Goal: Task Accomplishment & Management: Complete application form

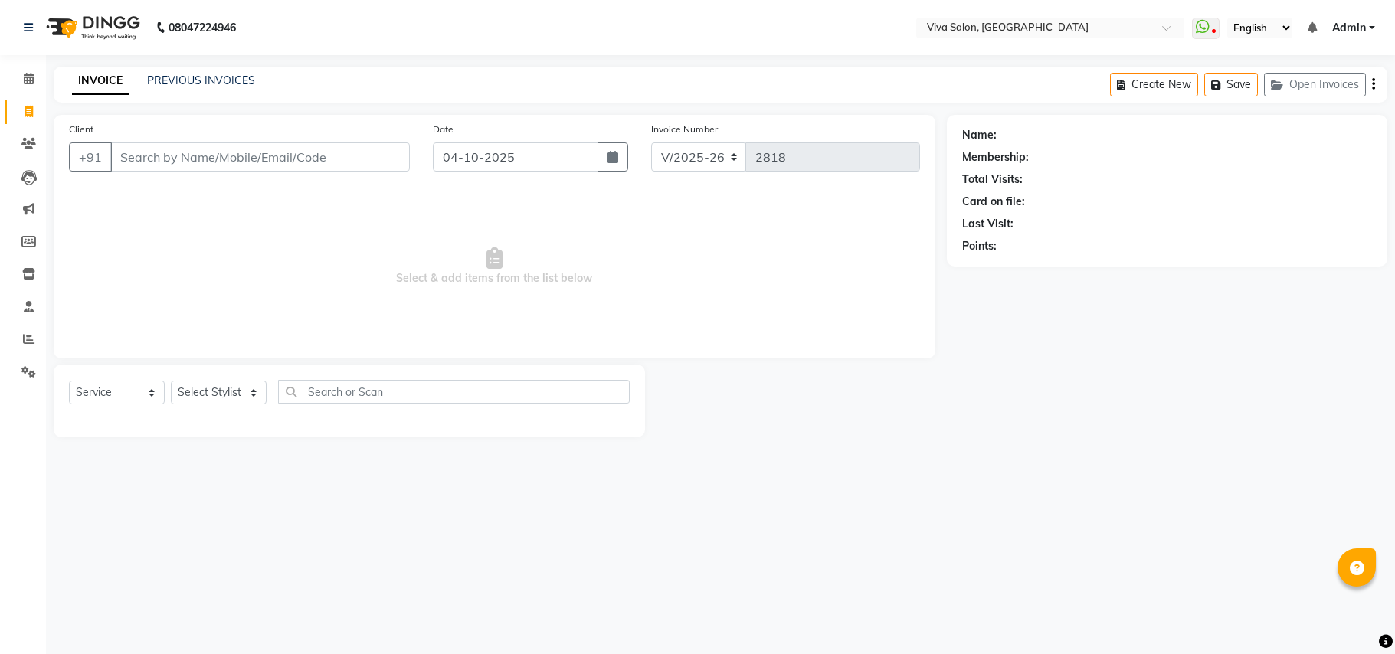
select select "7363"
select select "service"
click at [238, 392] on select "Select Stylist [PERSON_NAME] [PERSON_NAME] Jidhnya [PERSON_NAME] lakhanavar [PE…" at bounding box center [219, 393] width 96 height 24
select select "63723"
click at [171, 381] on select "Select Stylist [PERSON_NAME] [PERSON_NAME] Jidhnya [PERSON_NAME] lakhanavar [PE…" at bounding box center [219, 393] width 96 height 24
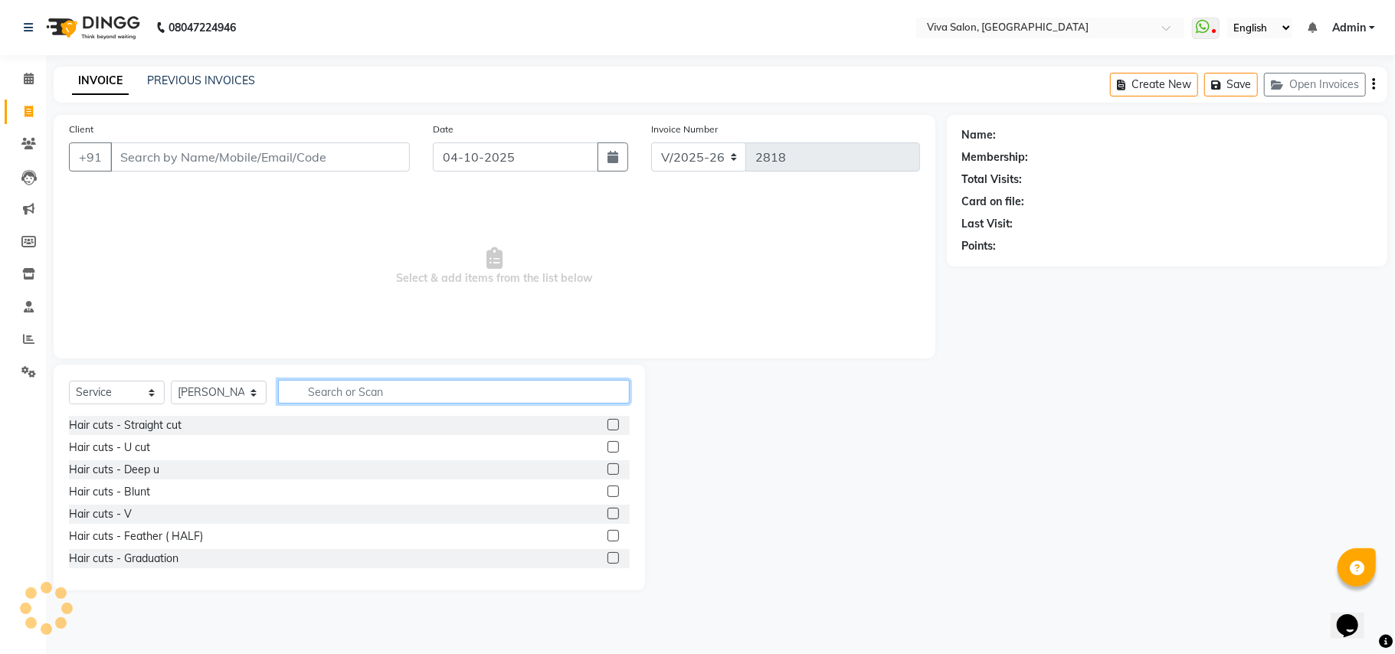
click at [311, 385] on input "text" at bounding box center [454, 392] width 352 height 24
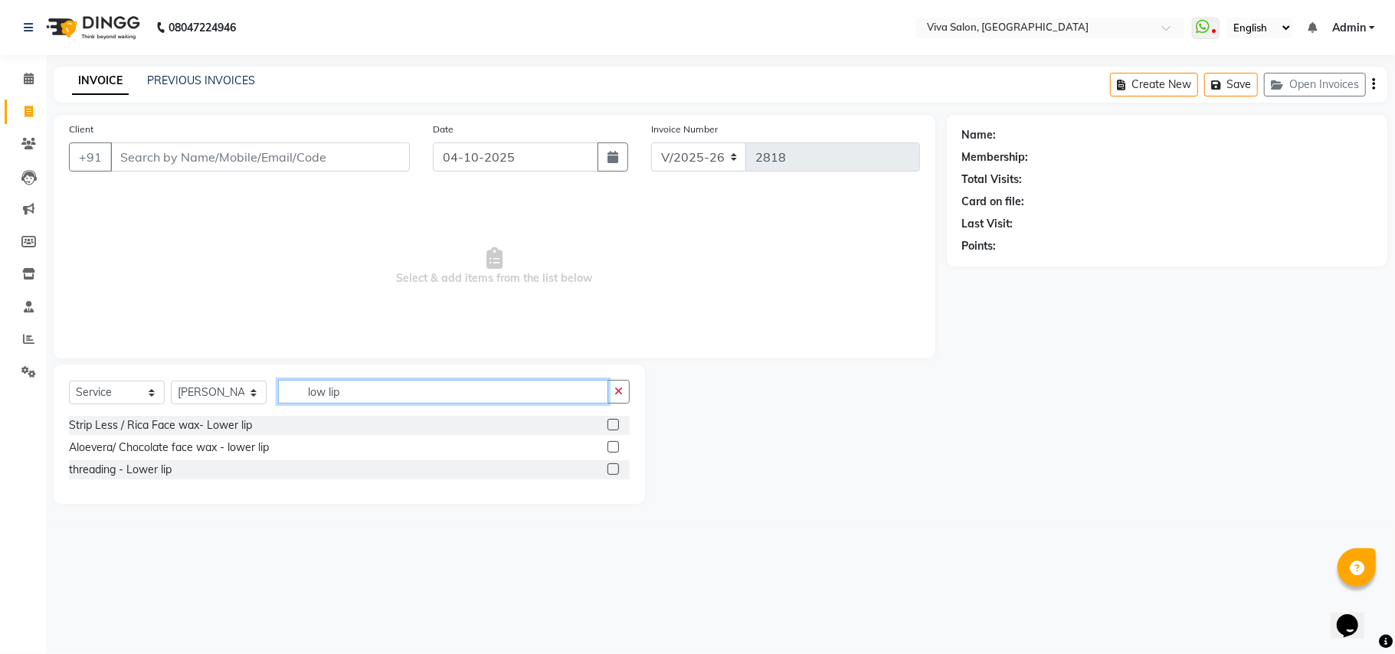
type input "low lip"
click at [608, 427] on label at bounding box center [613, 424] width 11 height 11
click at [608, 427] on input "checkbox" at bounding box center [613, 426] width 10 height 10
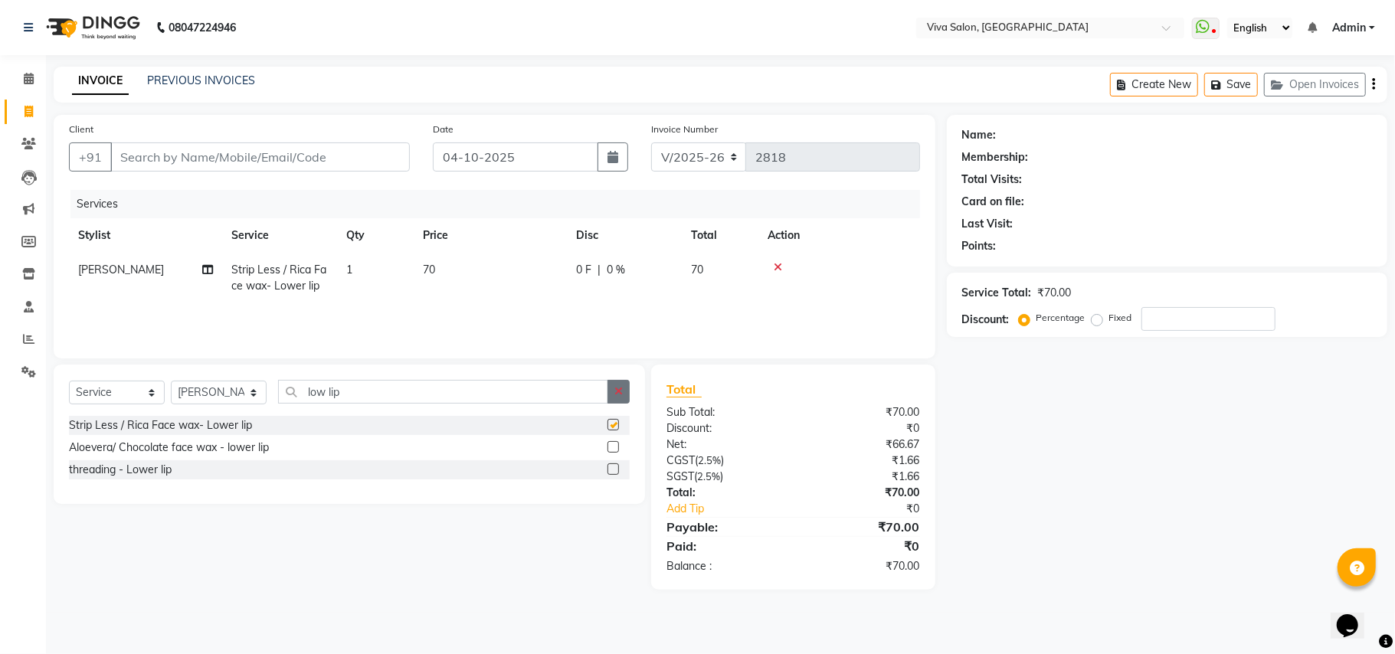
checkbox input "false"
click at [617, 392] on icon "button" at bounding box center [619, 391] width 8 height 11
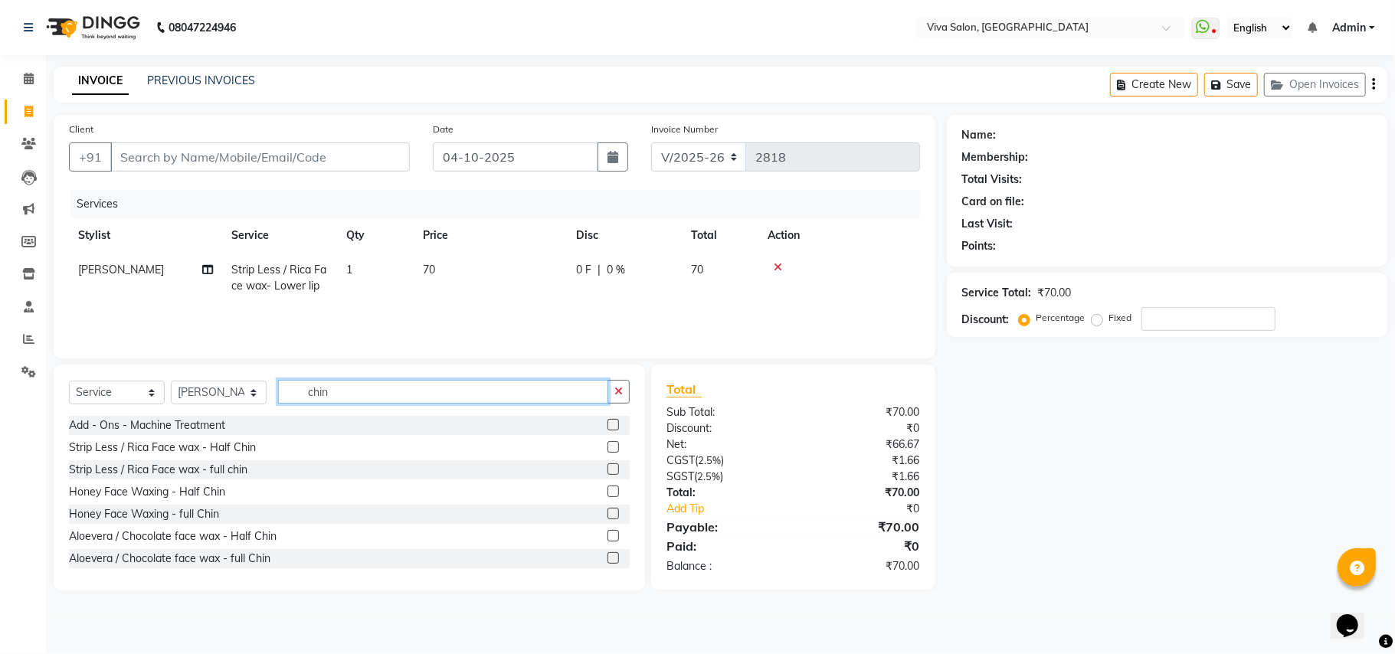
type input "chin"
click at [608, 467] on label at bounding box center [613, 469] width 11 height 11
click at [608, 467] on input "checkbox" at bounding box center [613, 470] width 10 height 10
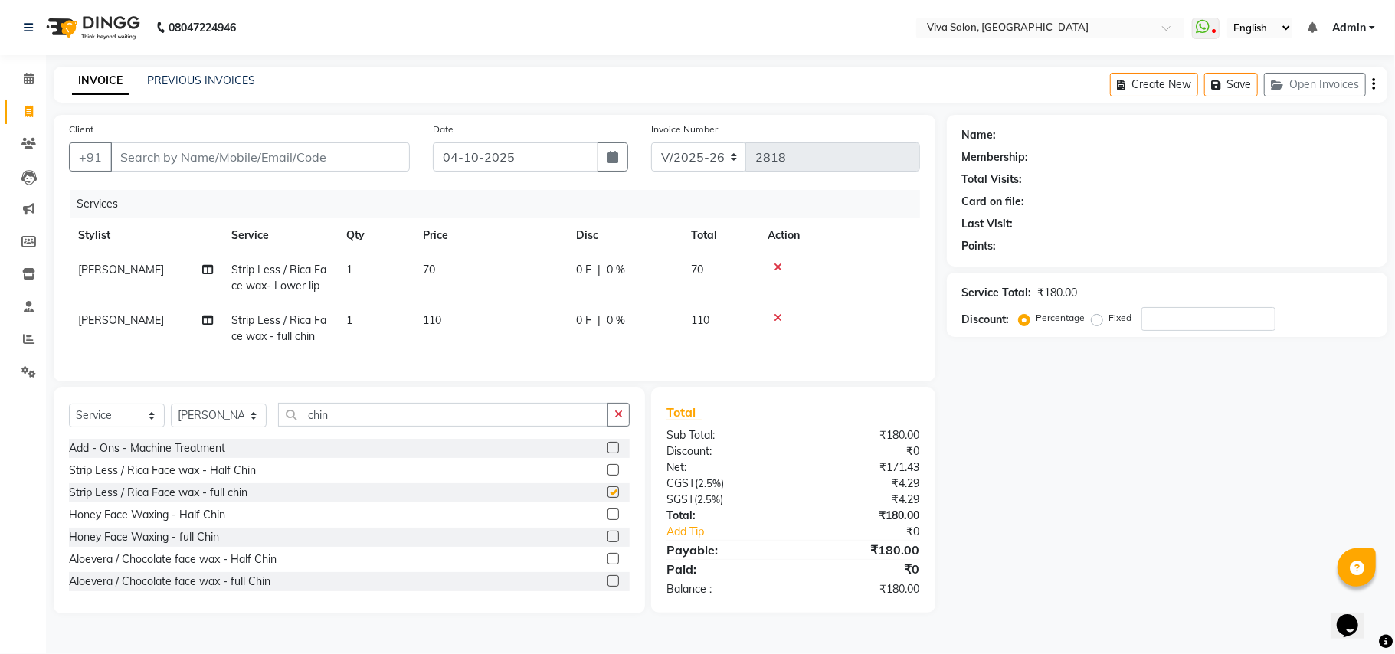
checkbox input "false"
click at [616, 420] on icon "button" at bounding box center [619, 414] width 8 height 11
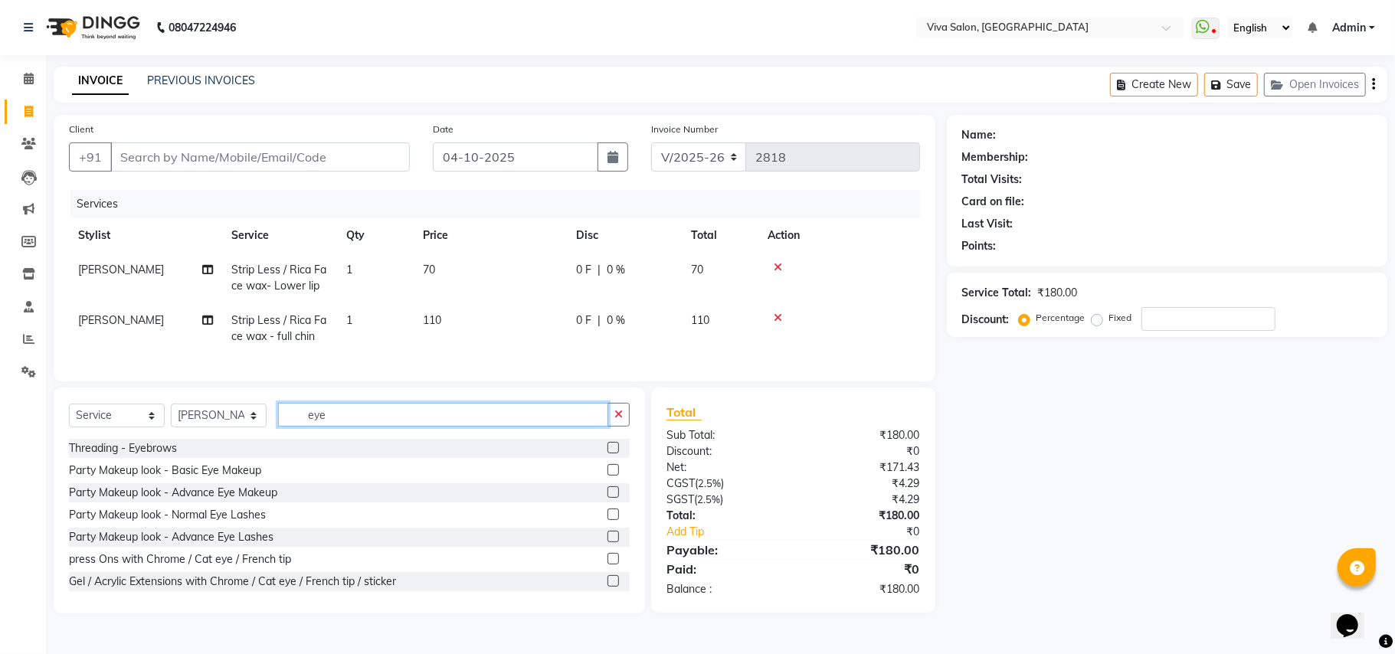
type input "eye"
click at [608, 454] on label at bounding box center [613, 447] width 11 height 11
click at [608, 454] on input "checkbox" at bounding box center [613, 449] width 10 height 10
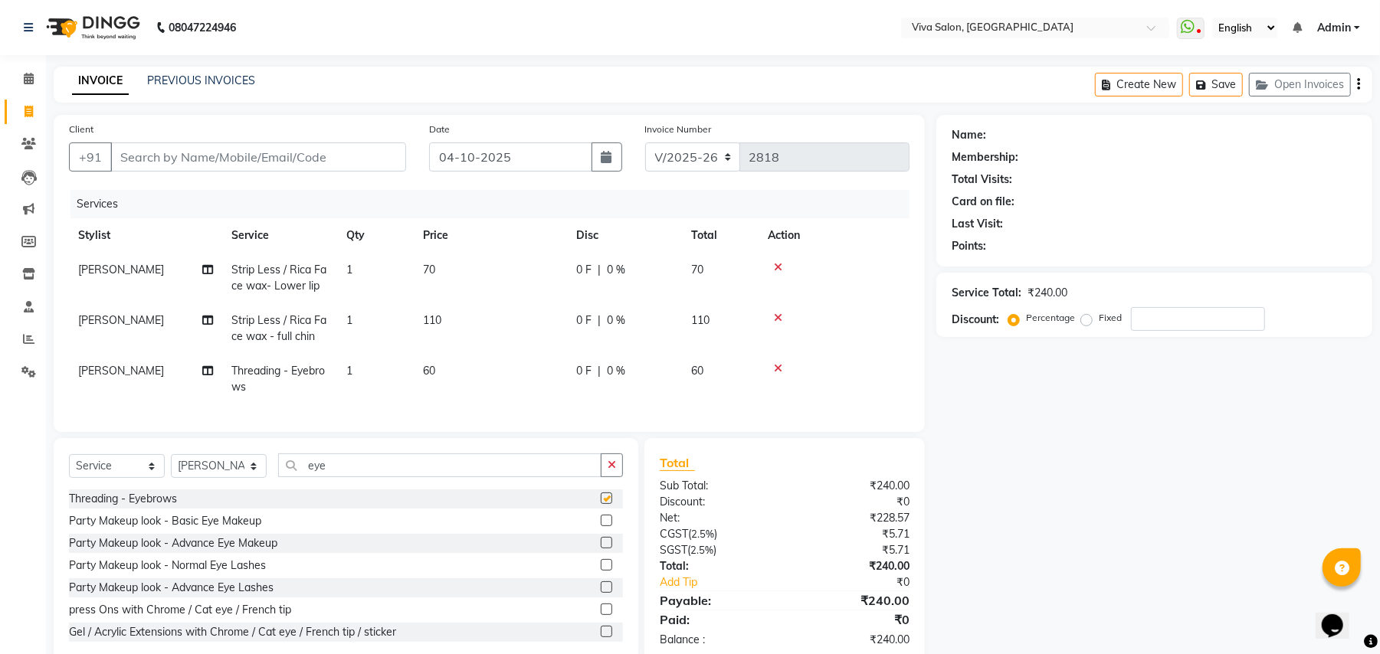
checkbox input "false"
click at [349, 145] on input "Client" at bounding box center [258, 157] width 296 height 29
type input "8"
type input "0"
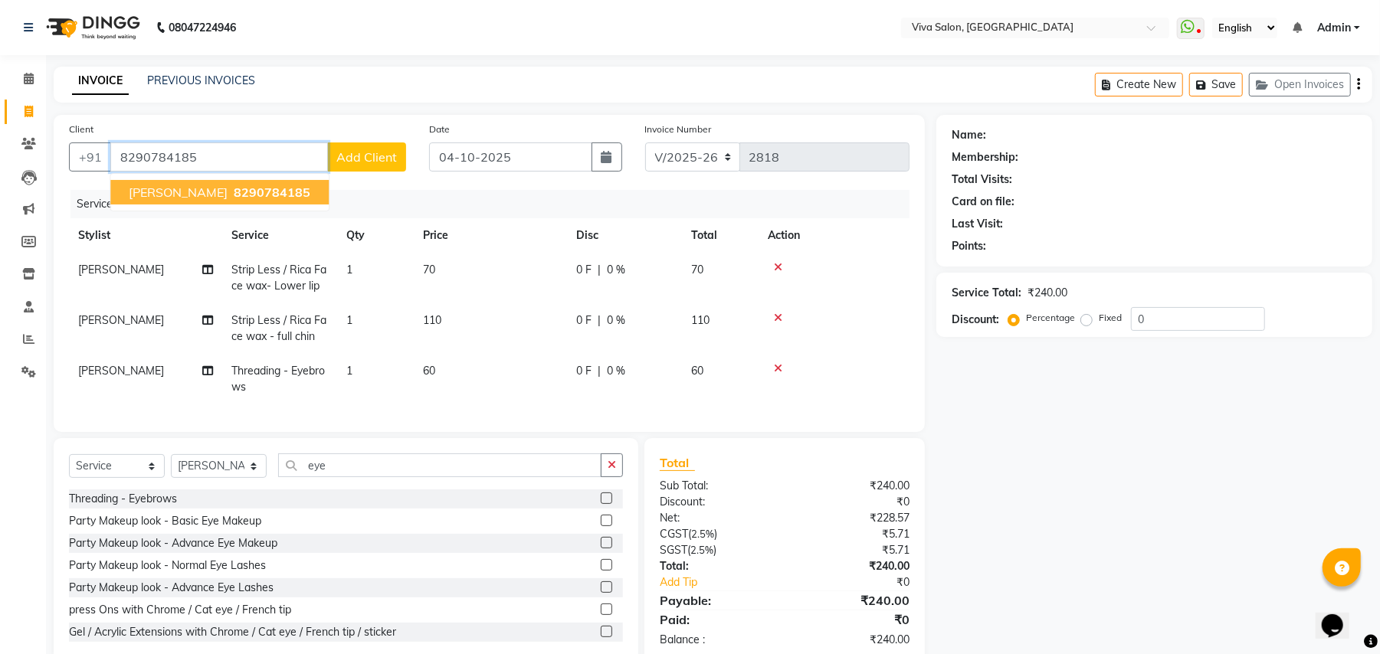
type input "8290784185"
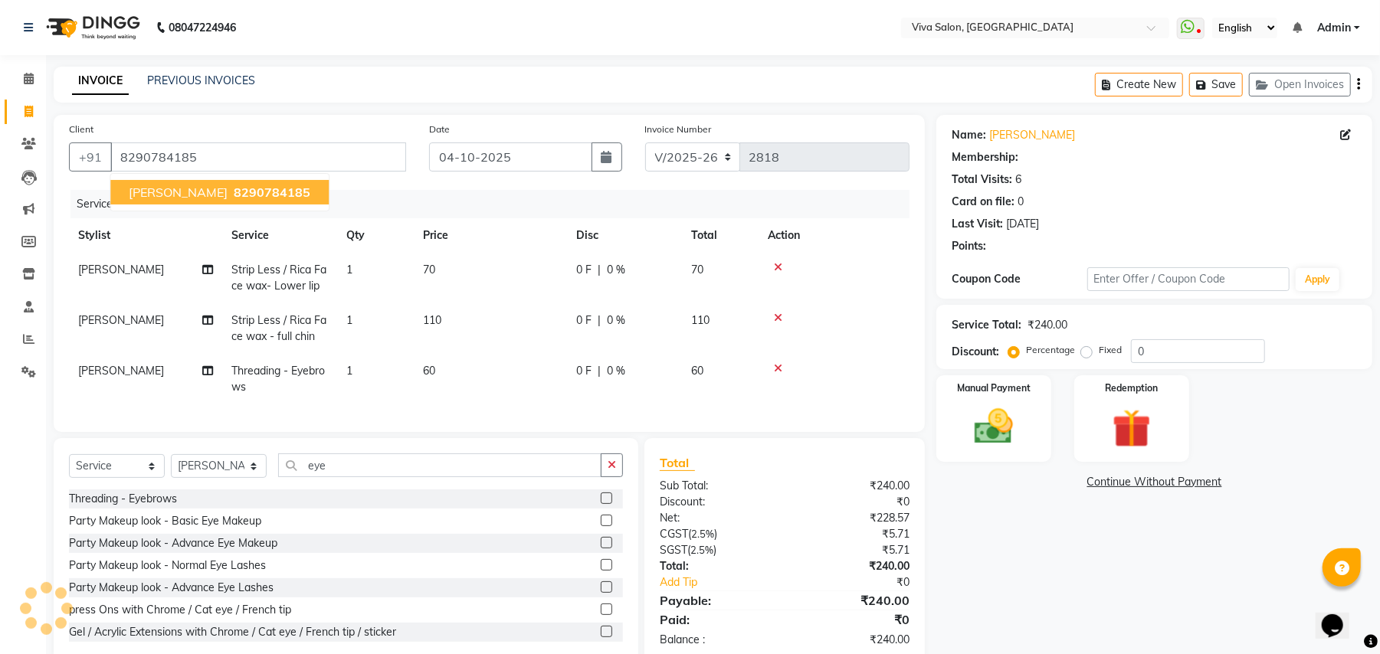
select select "2: Object"
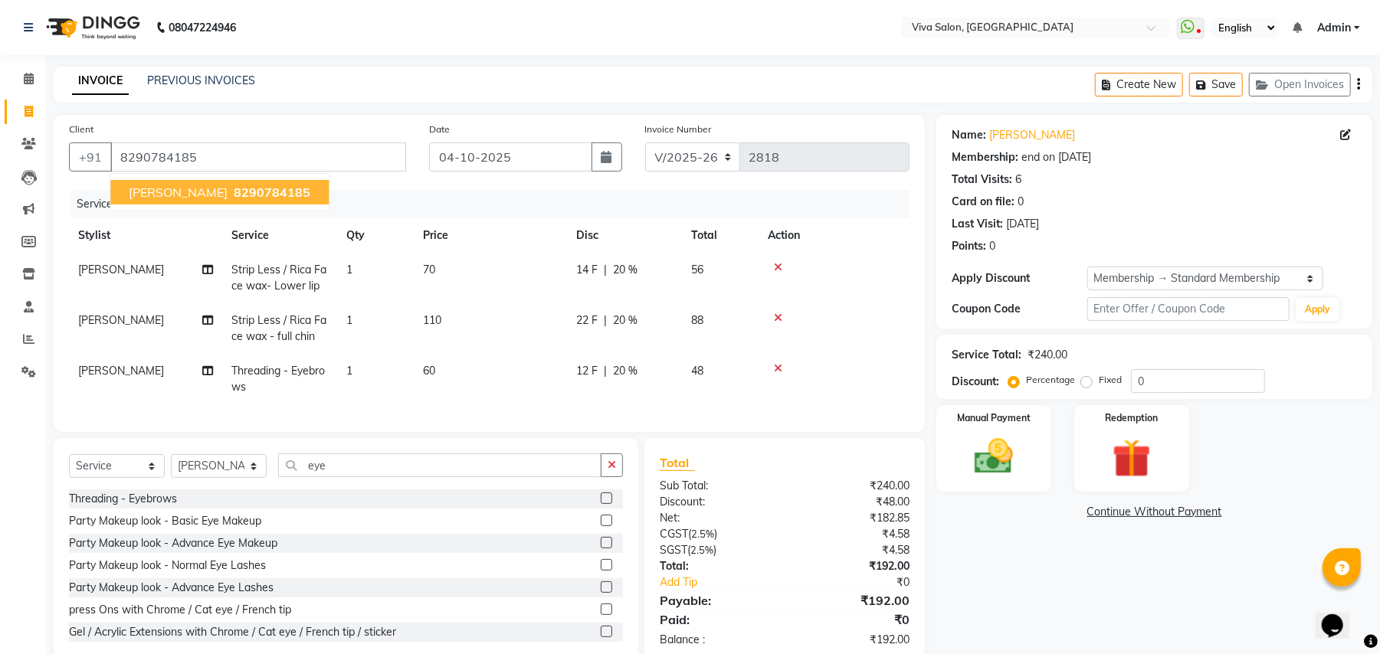
click at [277, 188] on span "8290784185" at bounding box center [272, 192] width 77 height 15
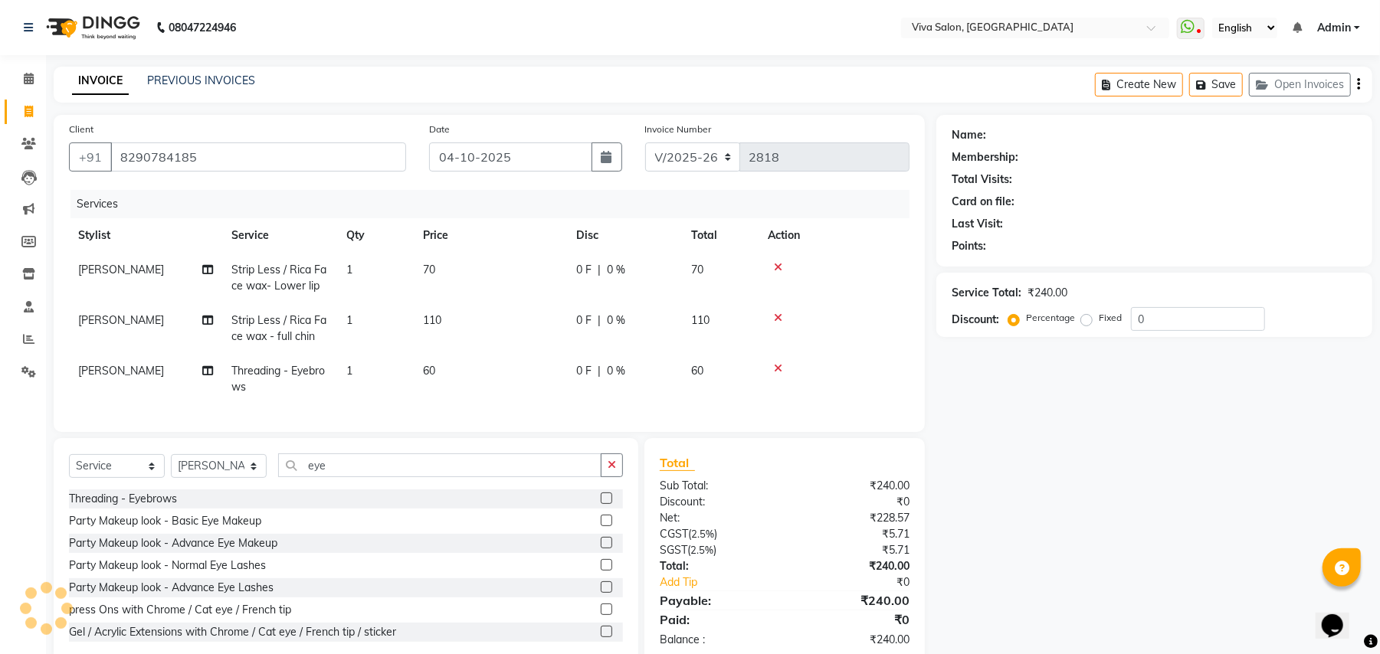
select select "2: Object"
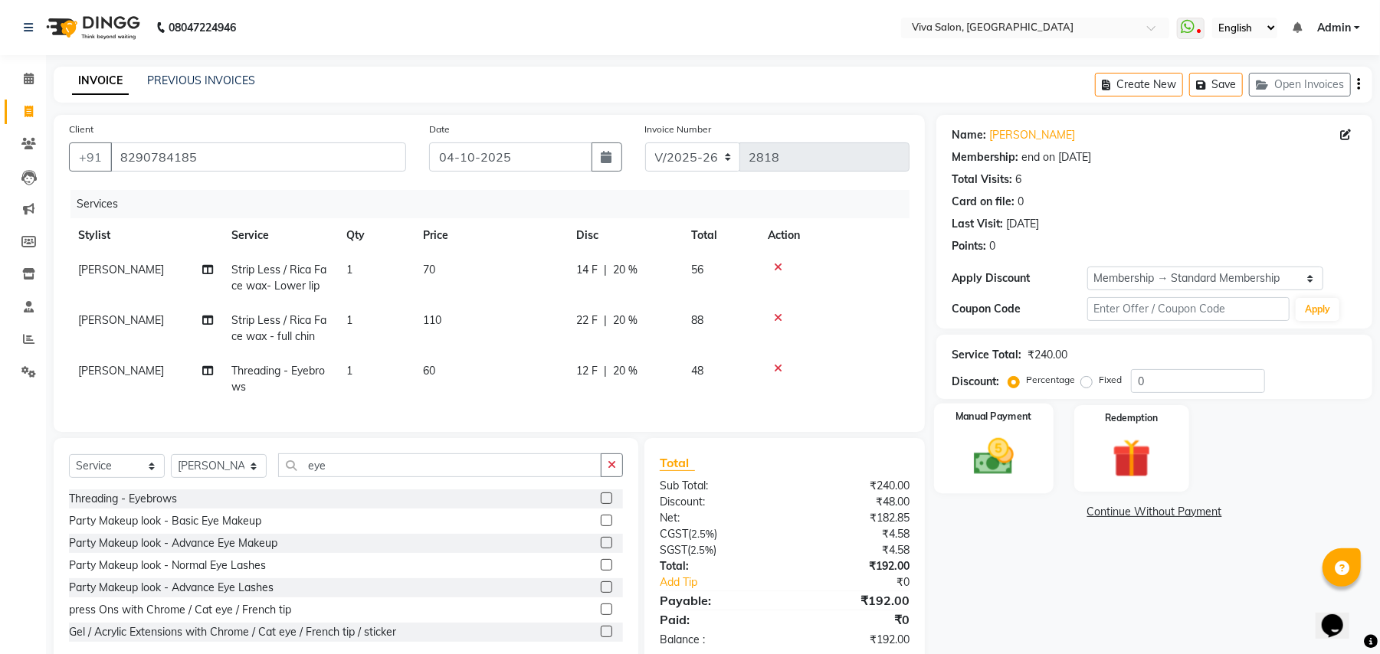
click at [991, 460] on img at bounding box center [994, 457] width 66 height 47
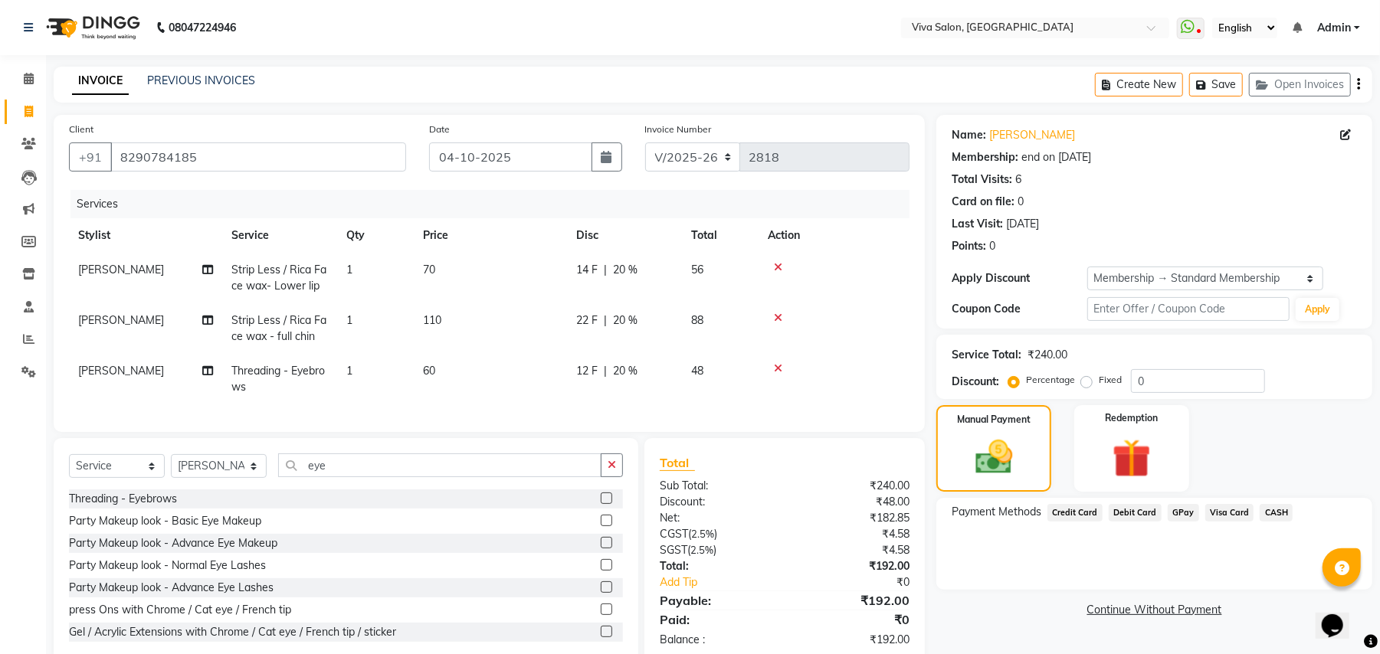
click at [1172, 516] on span "GPay" at bounding box center [1183, 513] width 31 height 18
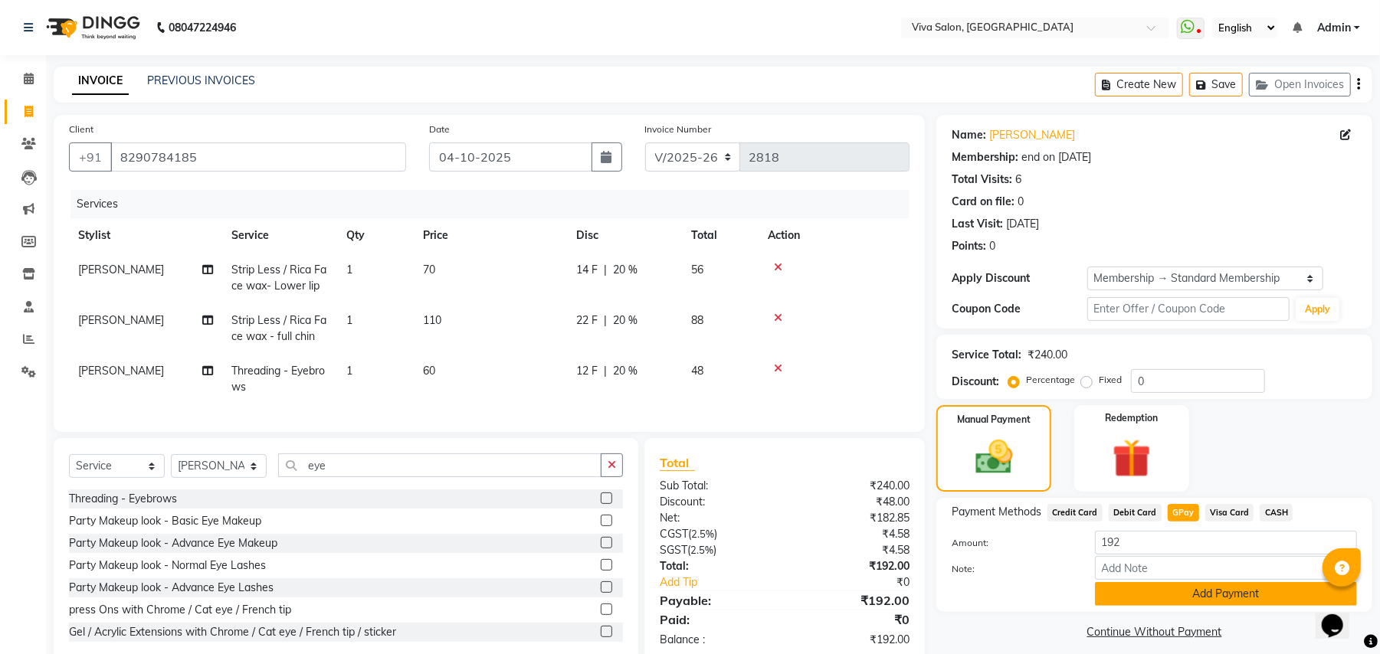
click at [1117, 589] on button "Add Payment" at bounding box center [1226, 594] width 262 height 24
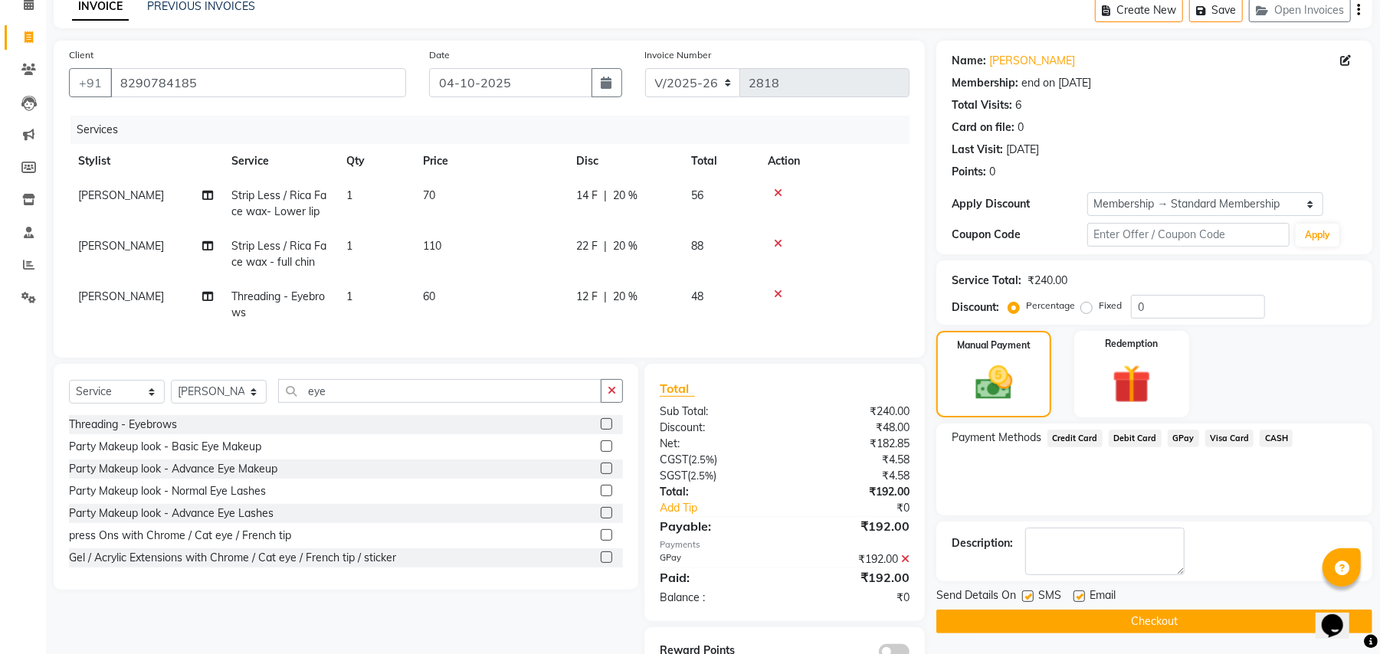
scroll to position [133, 0]
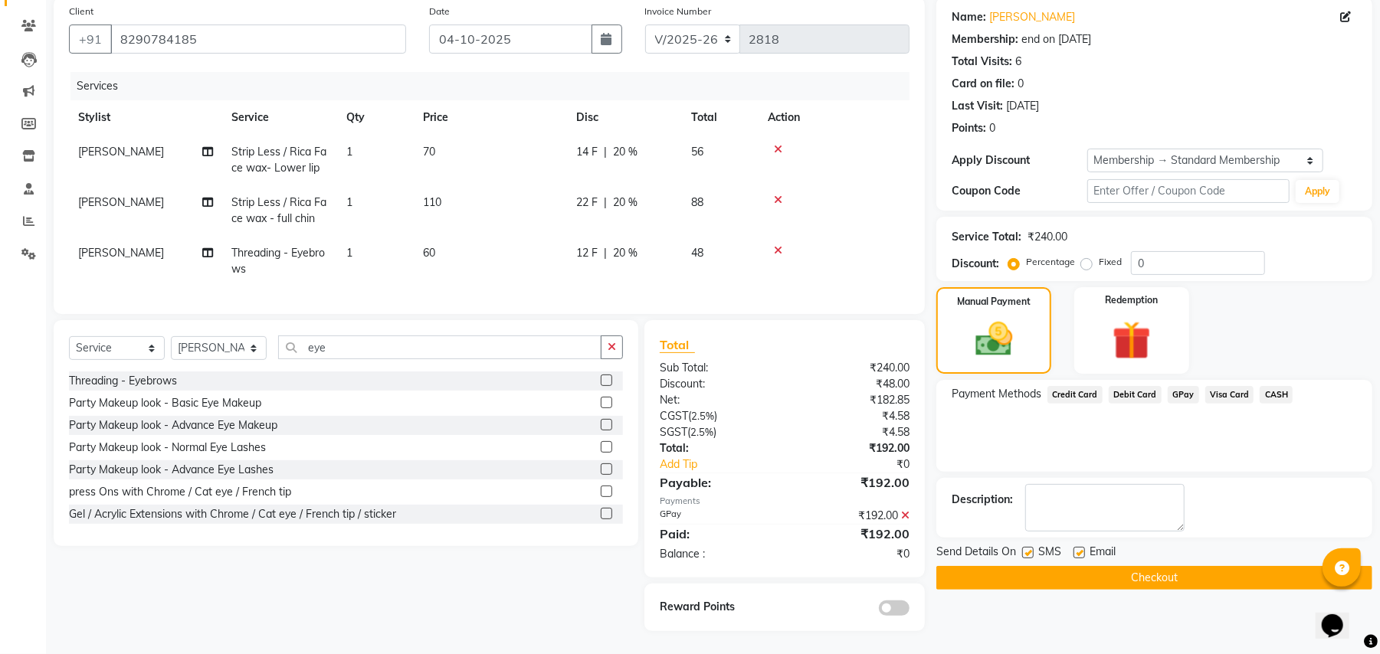
click at [1178, 570] on button "Checkout" at bounding box center [1154, 578] width 436 height 24
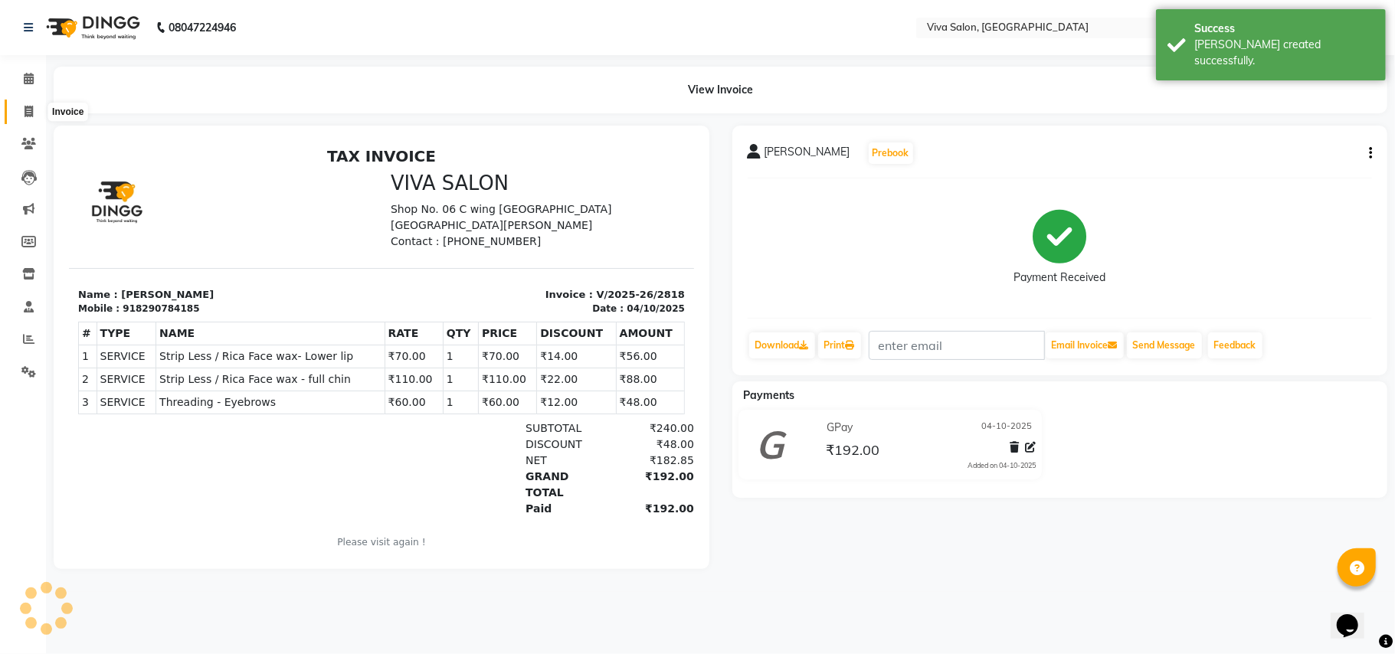
click at [22, 108] on span at bounding box center [28, 112] width 27 height 18
select select "service"
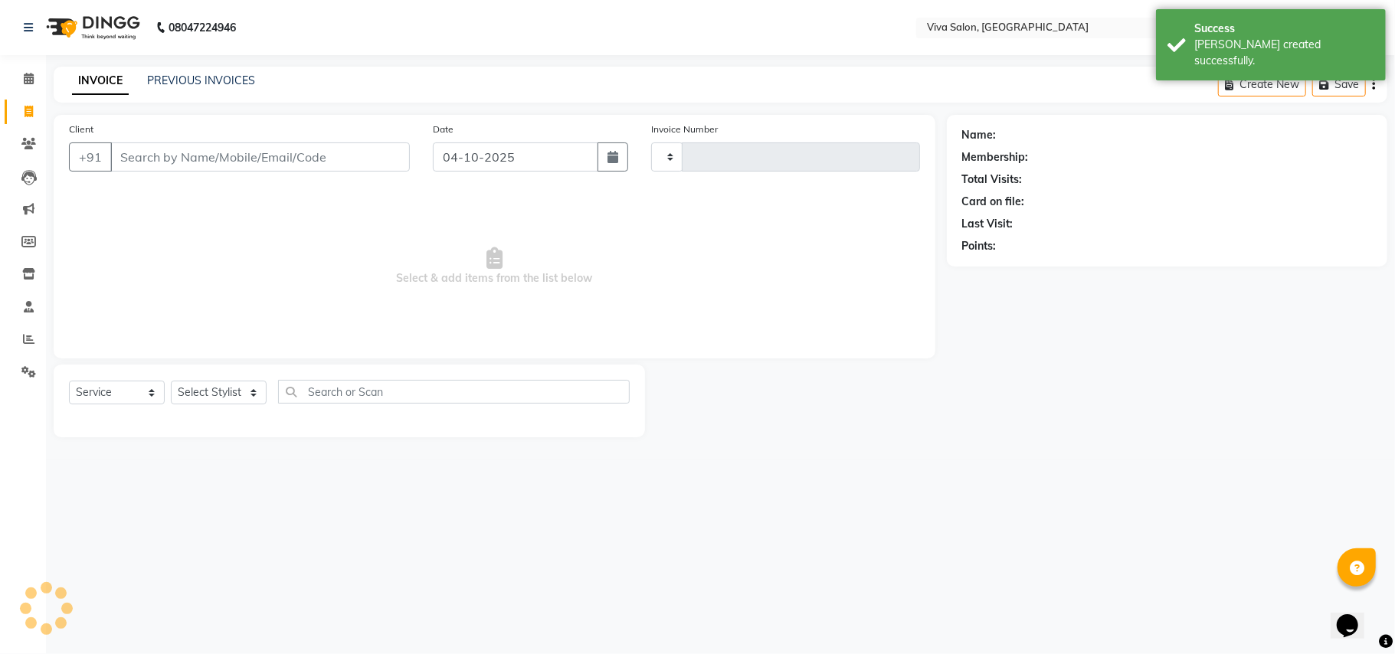
type input "2819"
select select "7363"
click at [234, 394] on select "Select Stylist" at bounding box center [219, 393] width 96 height 24
click at [171, 381] on select "Select Stylist" at bounding box center [219, 393] width 96 height 24
click at [225, 390] on select "Select Stylist [PERSON_NAME] [PERSON_NAME] Jidhnya [PERSON_NAME] lakhanavar [PE…" at bounding box center [219, 393] width 96 height 24
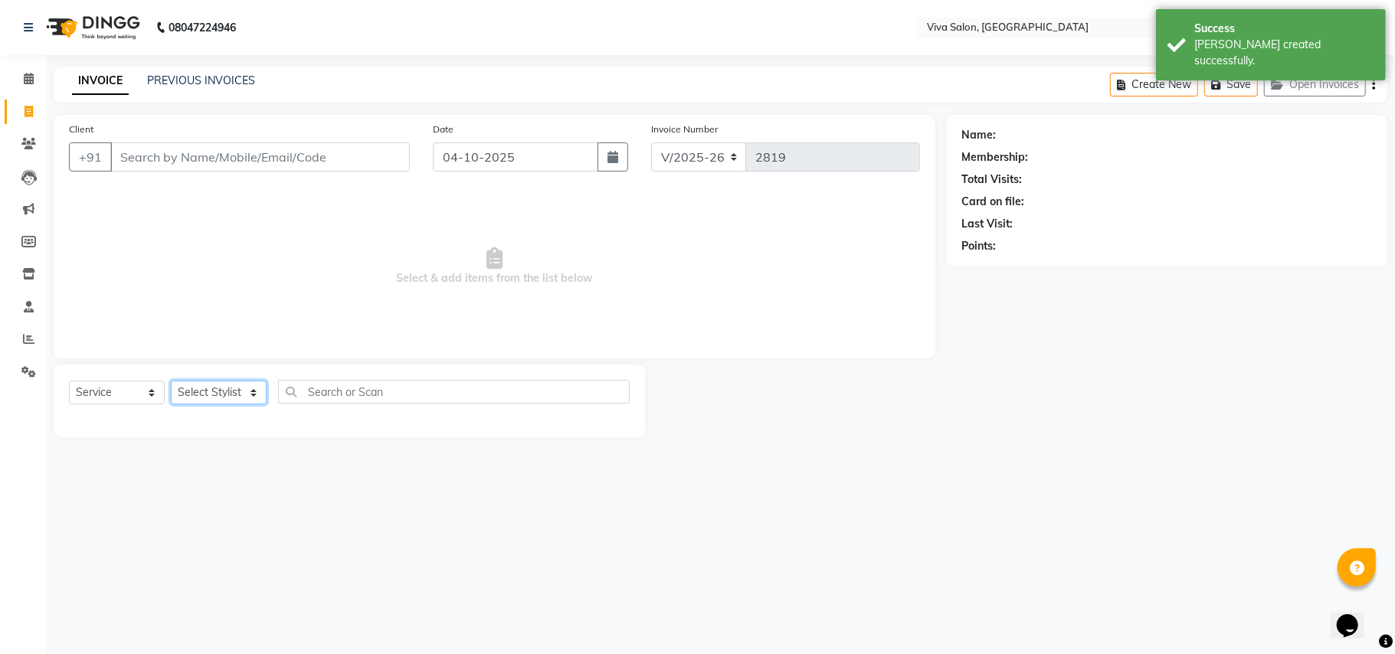
select select "63723"
click at [171, 381] on select "Select Stylist [PERSON_NAME] [PERSON_NAME] Jidhnya [PERSON_NAME] lakhanavar [PE…" at bounding box center [219, 393] width 96 height 24
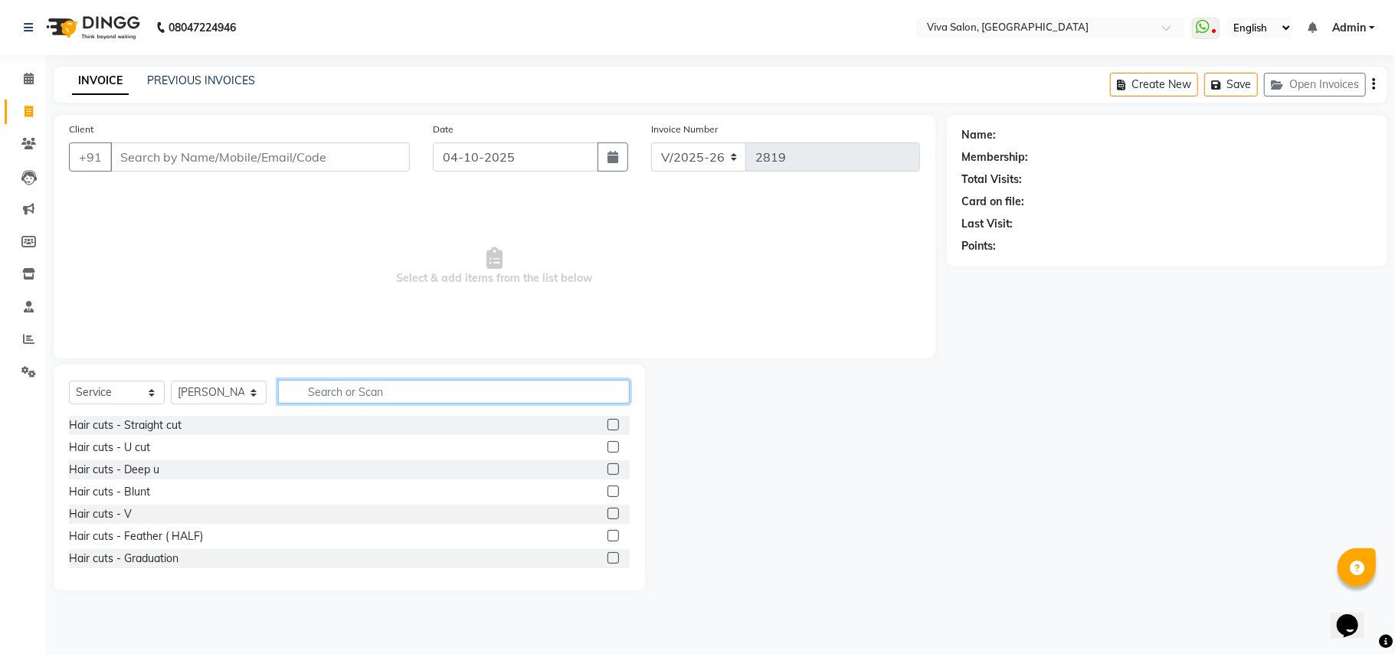
click at [313, 398] on input "text" at bounding box center [454, 392] width 352 height 24
type input "alo"
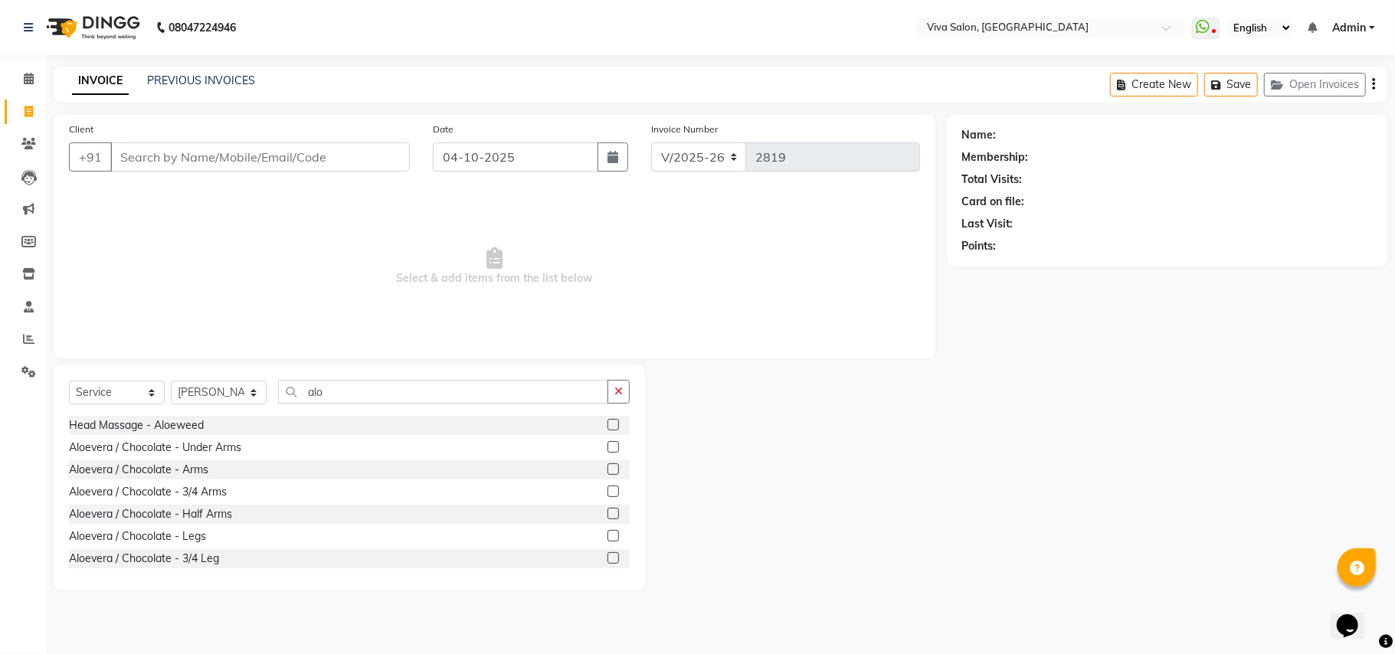
click at [608, 446] on label at bounding box center [613, 446] width 11 height 11
click at [608, 446] on input "checkbox" at bounding box center [613, 448] width 10 height 10
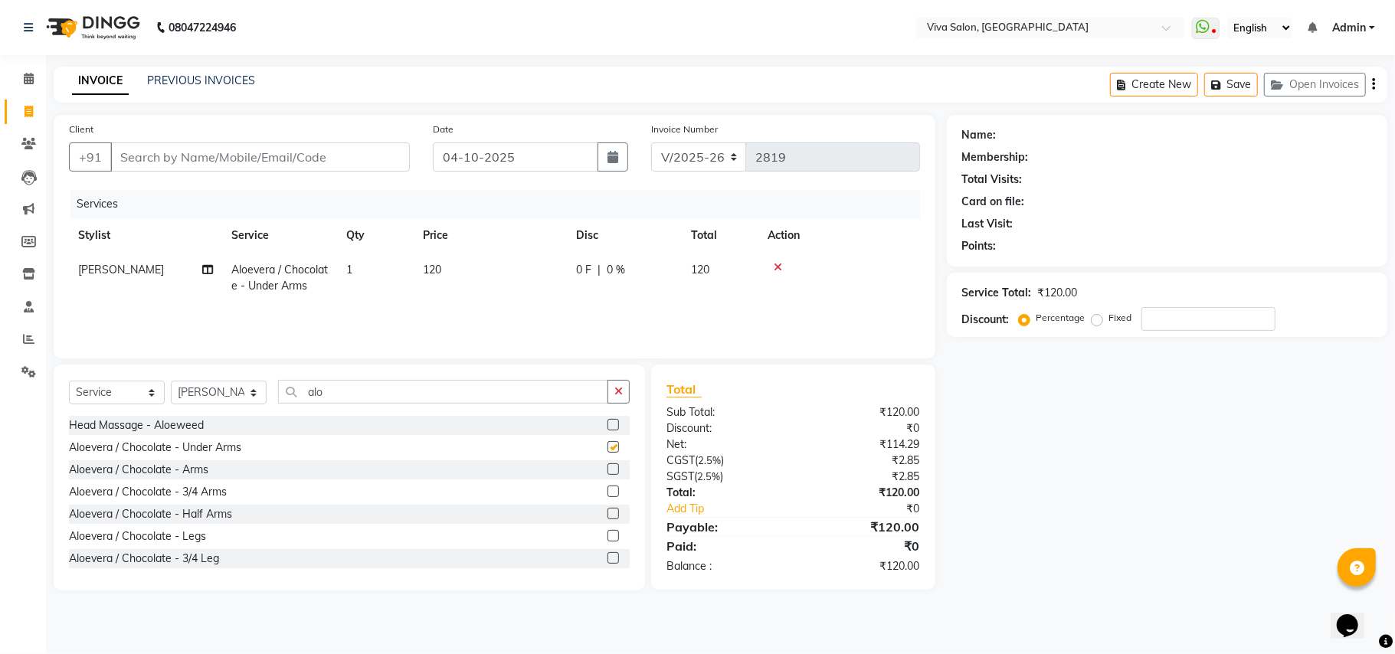
checkbox input "false"
click at [608, 470] on label at bounding box center [613, 469] width 11 height 11
click at [608, 470] on input "checkbox" at bounding box center [613, 470] width 10 height 10
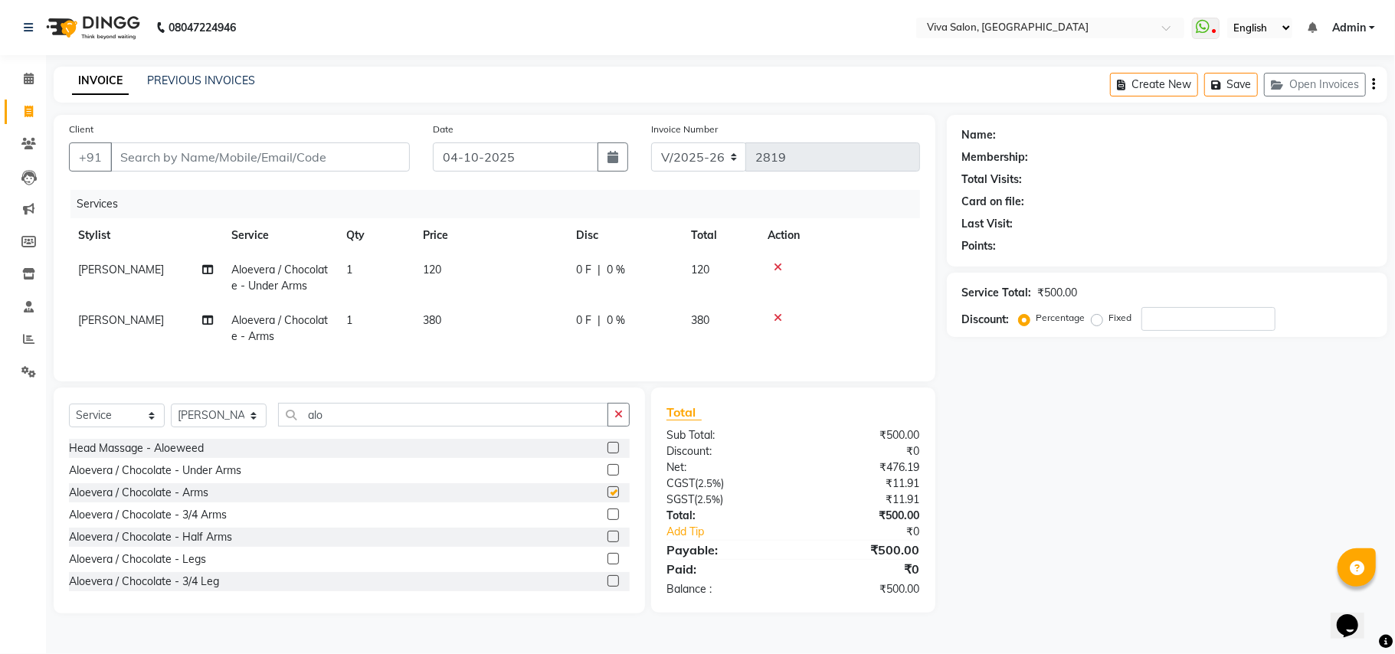
checkbox input "false"
click at [608, 565] on label at bounding box center [613, 558] width 11 height 11
click at [608, 565] on input "checkbox" at bounding box center [613, 560] width 10 height 10
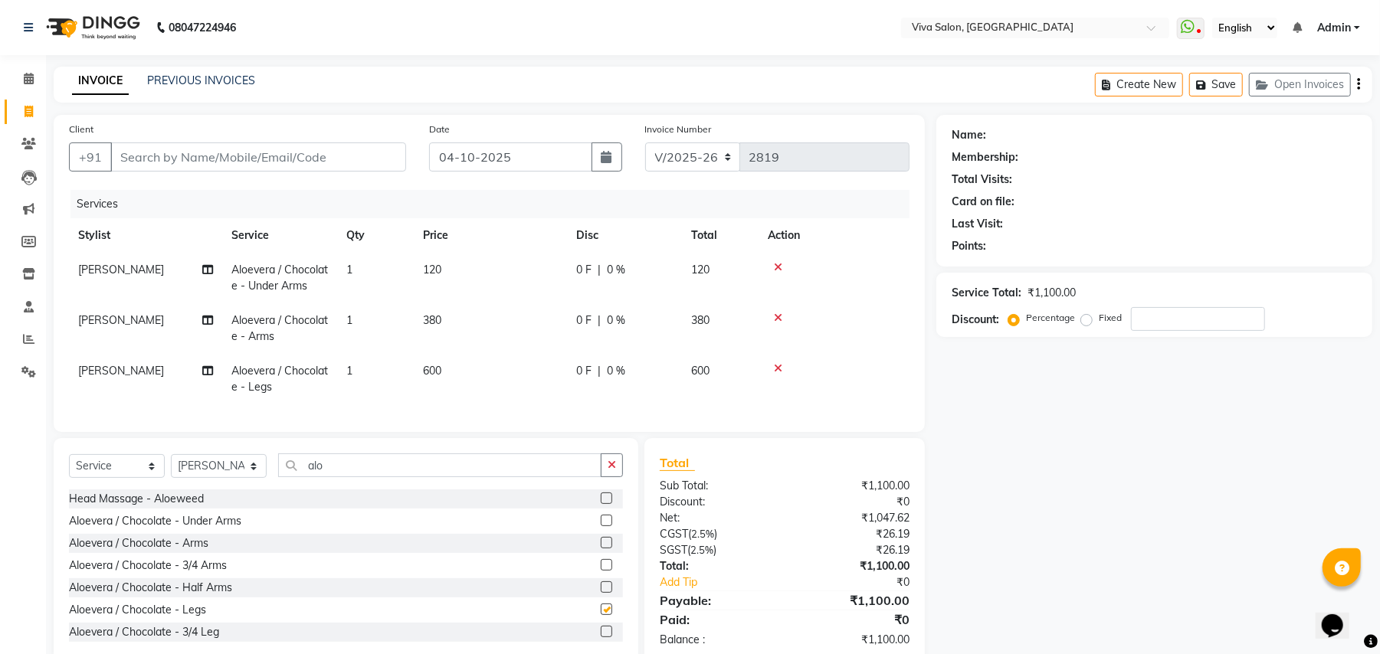
checkbox input "false"
click at [619, 474] on button "button" at bounding box center [612, 466] width 22 height 24
type input "b"
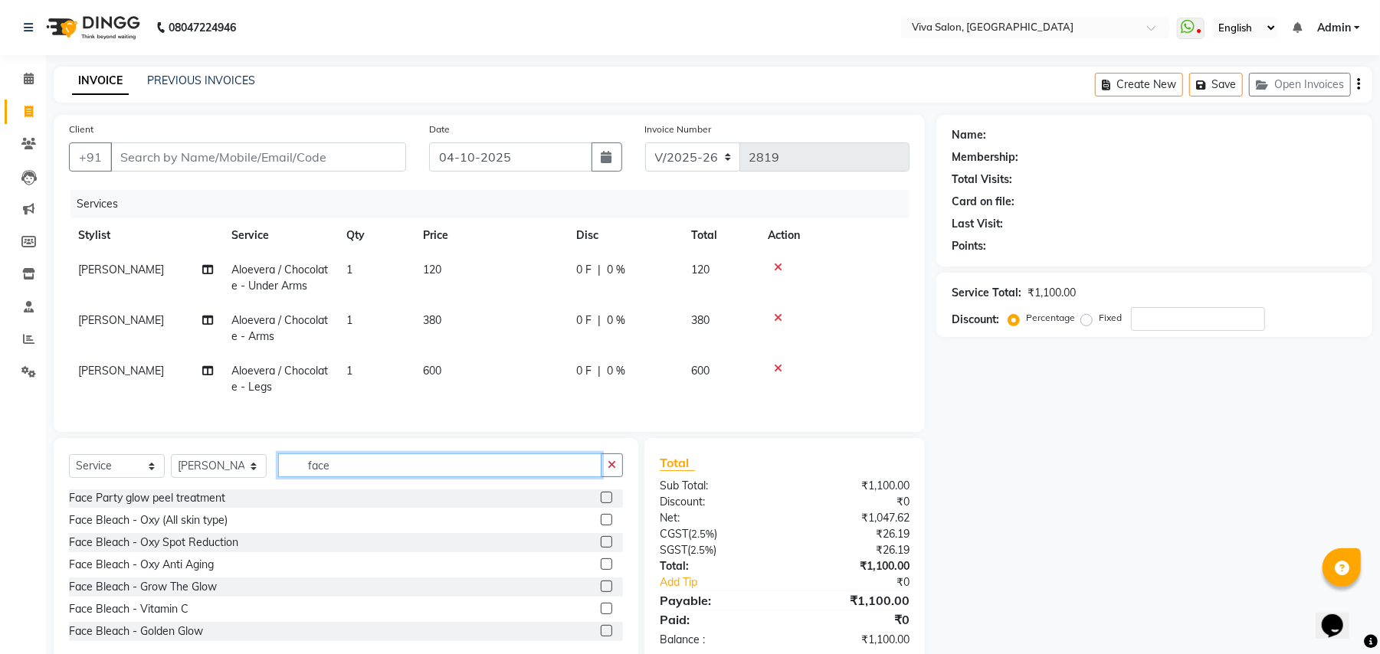
scroll to position [133, 0]
type input "face"
click at [601, 549] on label at bounding box center [606, 542] width 11 height 11
click at [601, 549] on input "checkbox" at bounding box center [606, 544] width 10 height 10
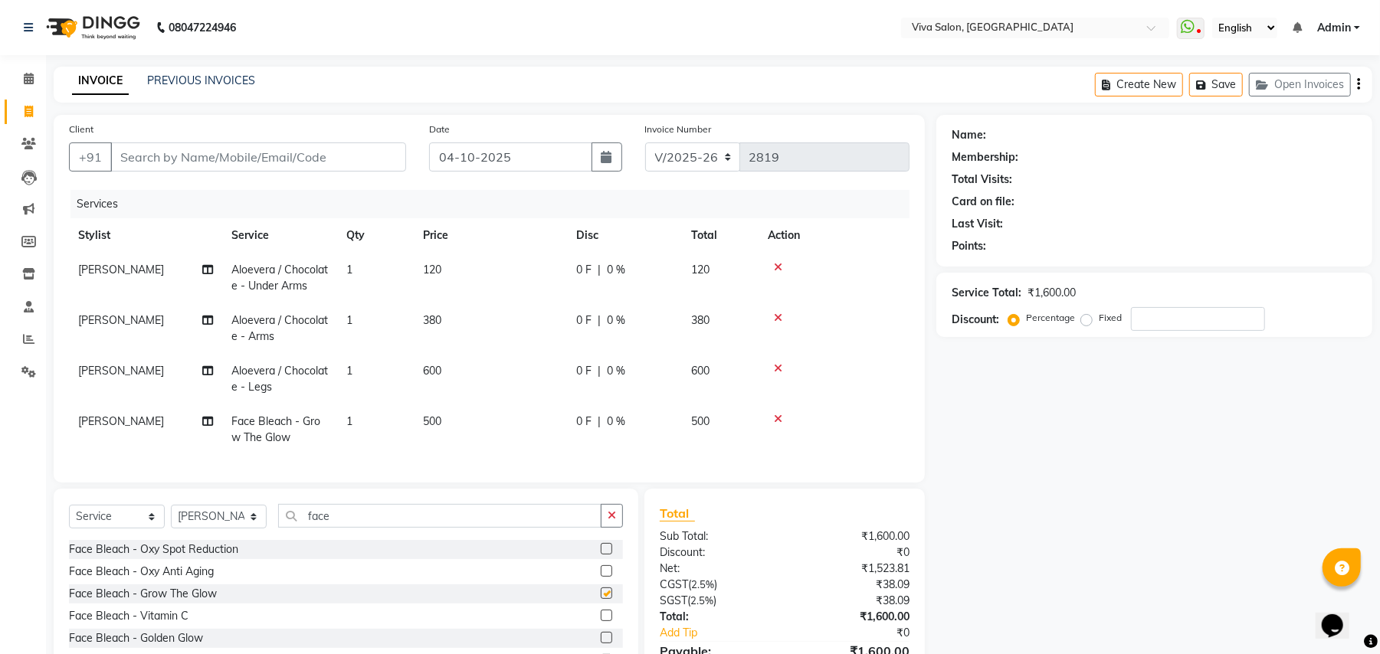
checkbox input "false"
click at [332, 151] on input "Client" at bounding box center [258, 157] width 296 height 29
type input "n"
type input "0"
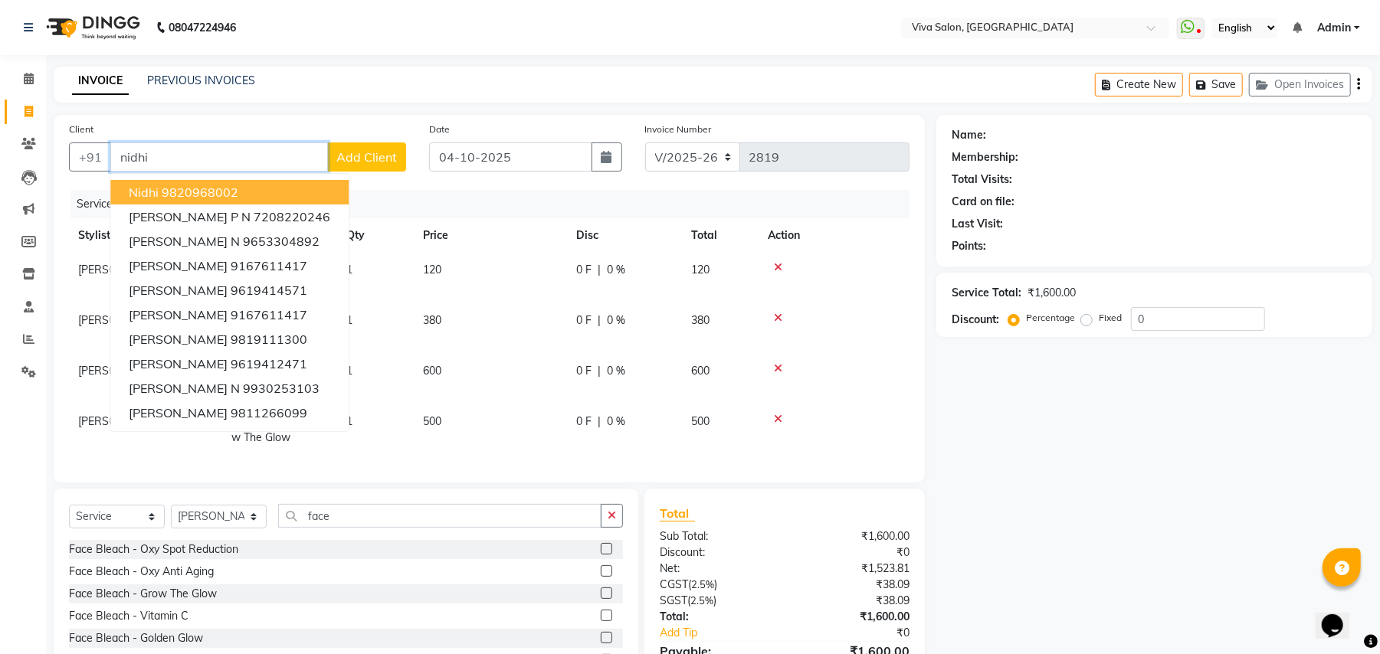
click at [212, 156] on input "nidhi" at bounding box center [219, 157] width 218 height 29
type input "n"
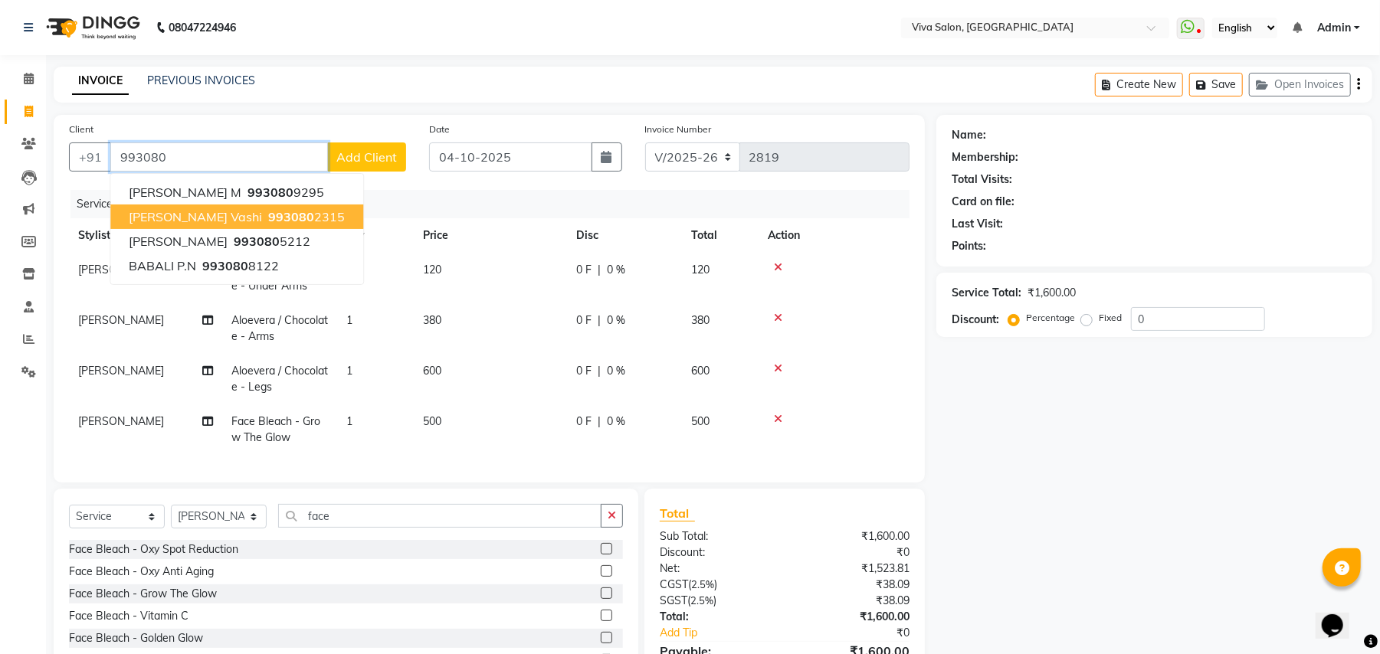
click at [207, 209] on span "[PERSON_NAME] vashi" at bounding box center [195, 216] width 133 height 15
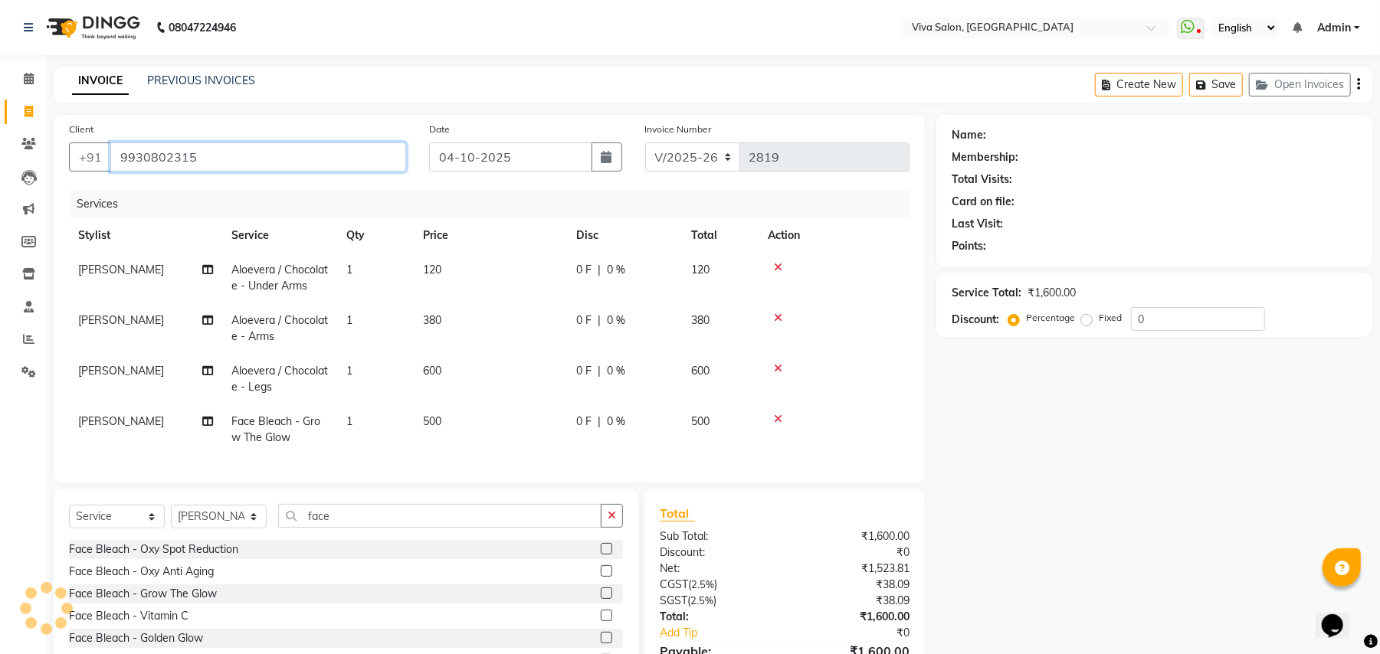
type input "9930802315"
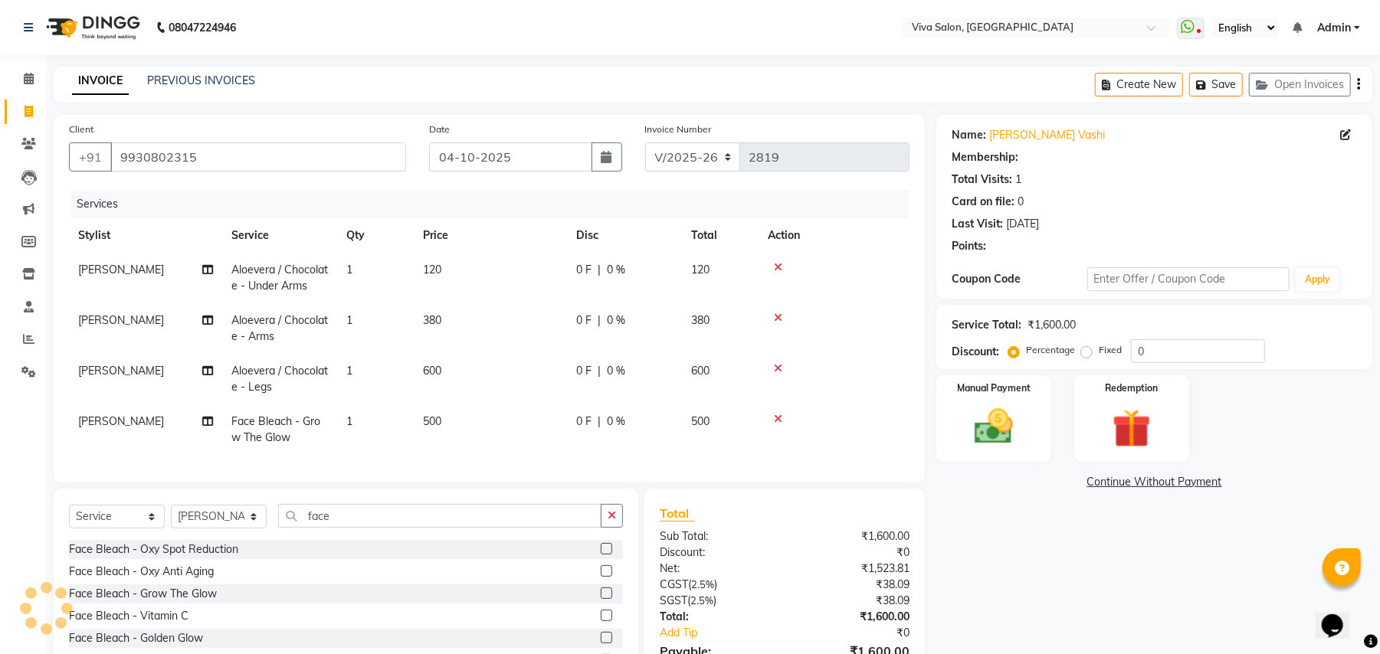
select select "1: Object"
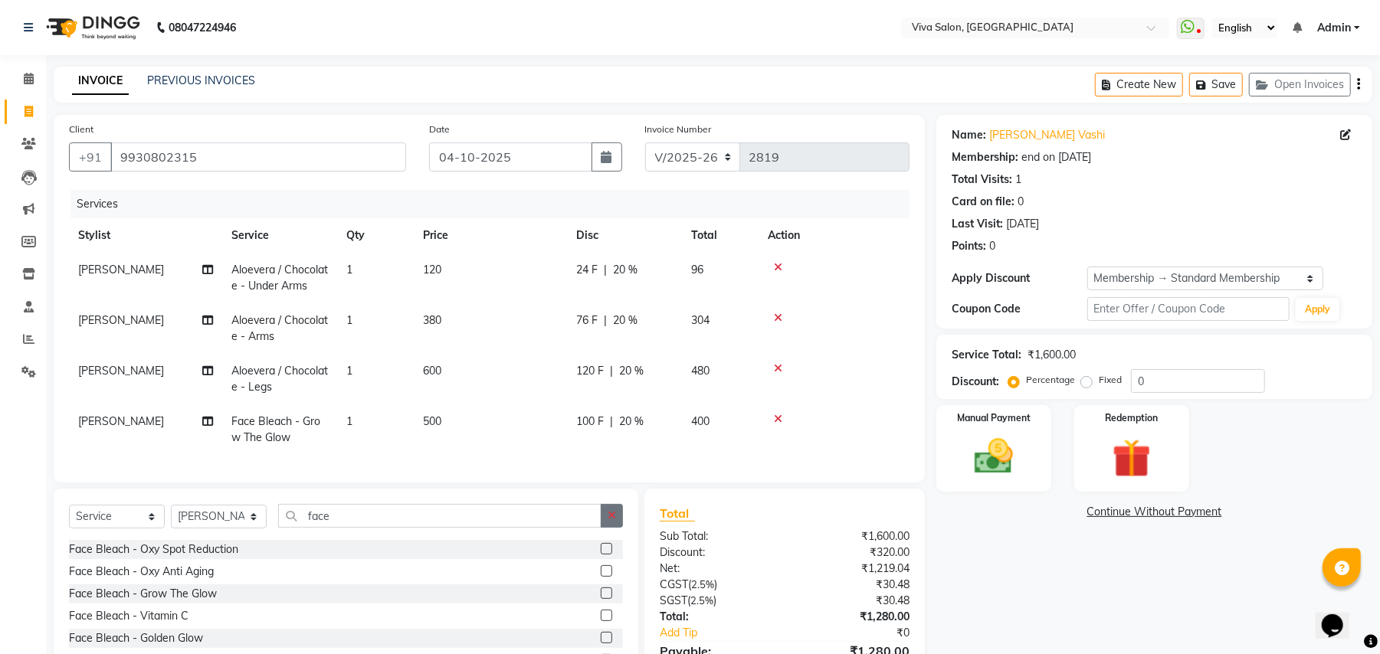
click at [614, 521] on icon "button" at bounding box center [612, 515] width 8 height 11
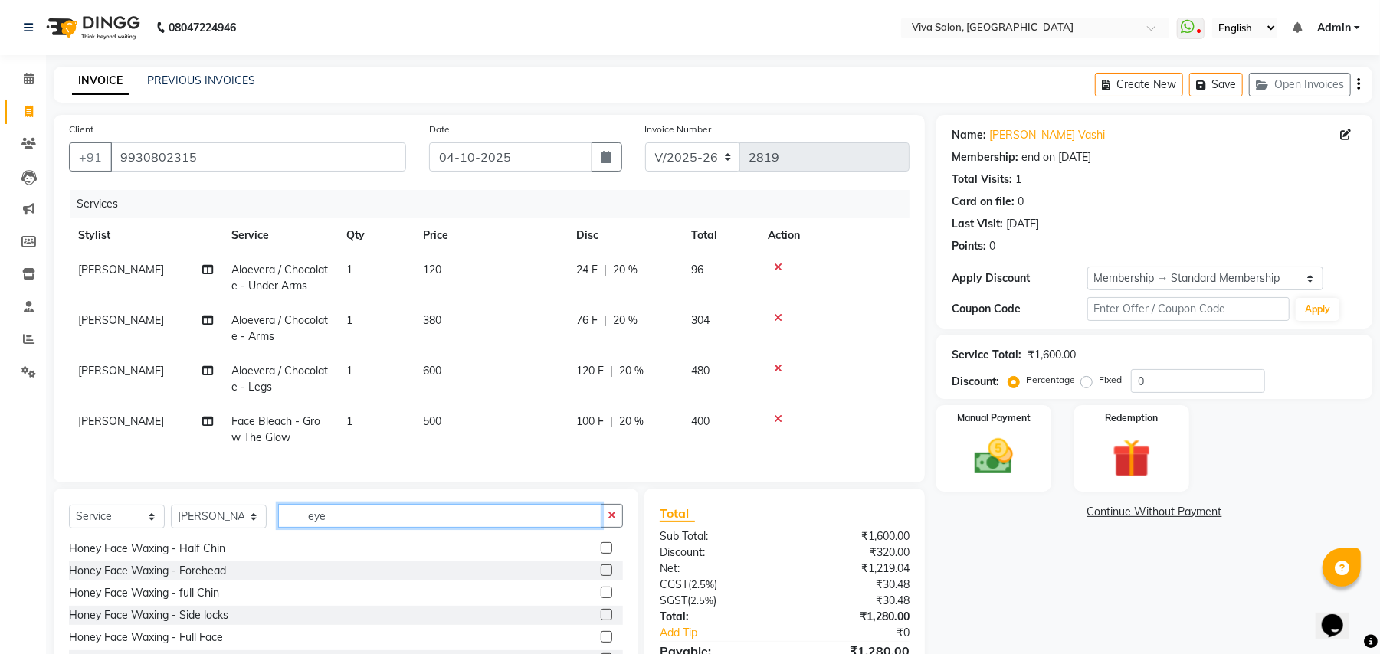
scroll to position [0, 0]
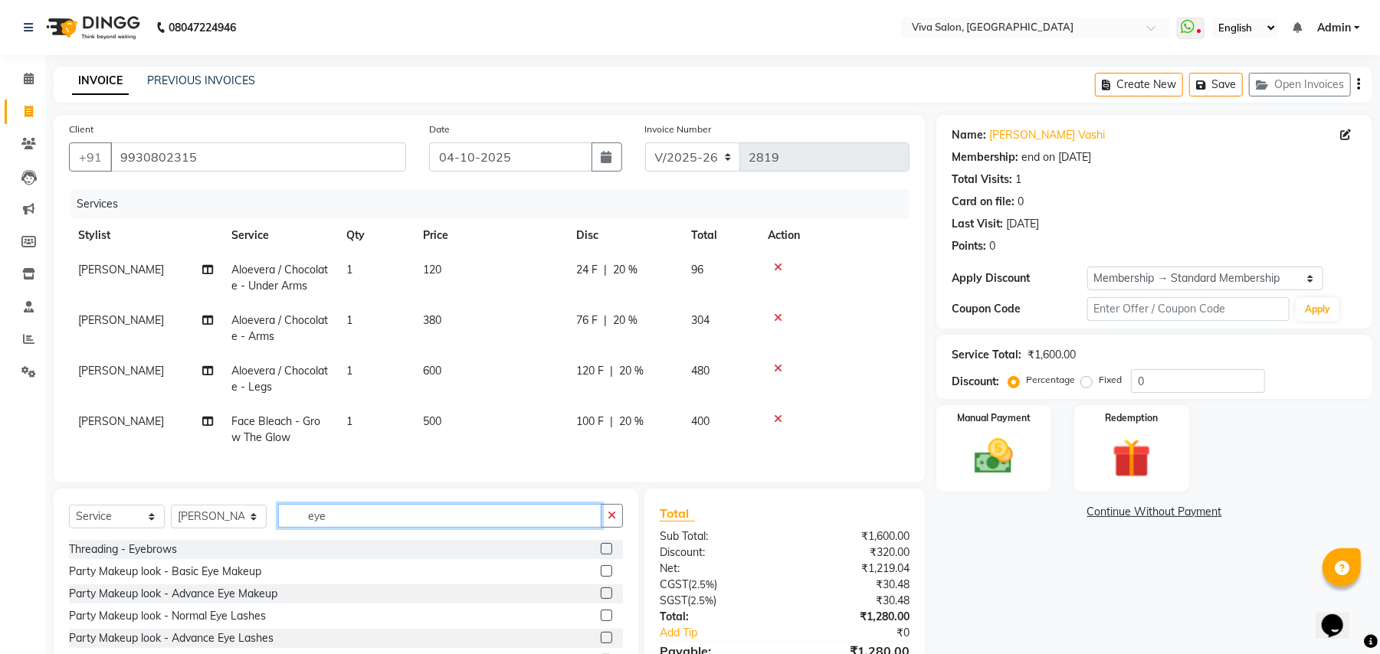
type input "eye"
click at [601, 555] on label at bounding box center [606, 548] width 11 height 11
click at [601, 555] on input "checkbox" at bounding box center [606, 550] width 10 height 10
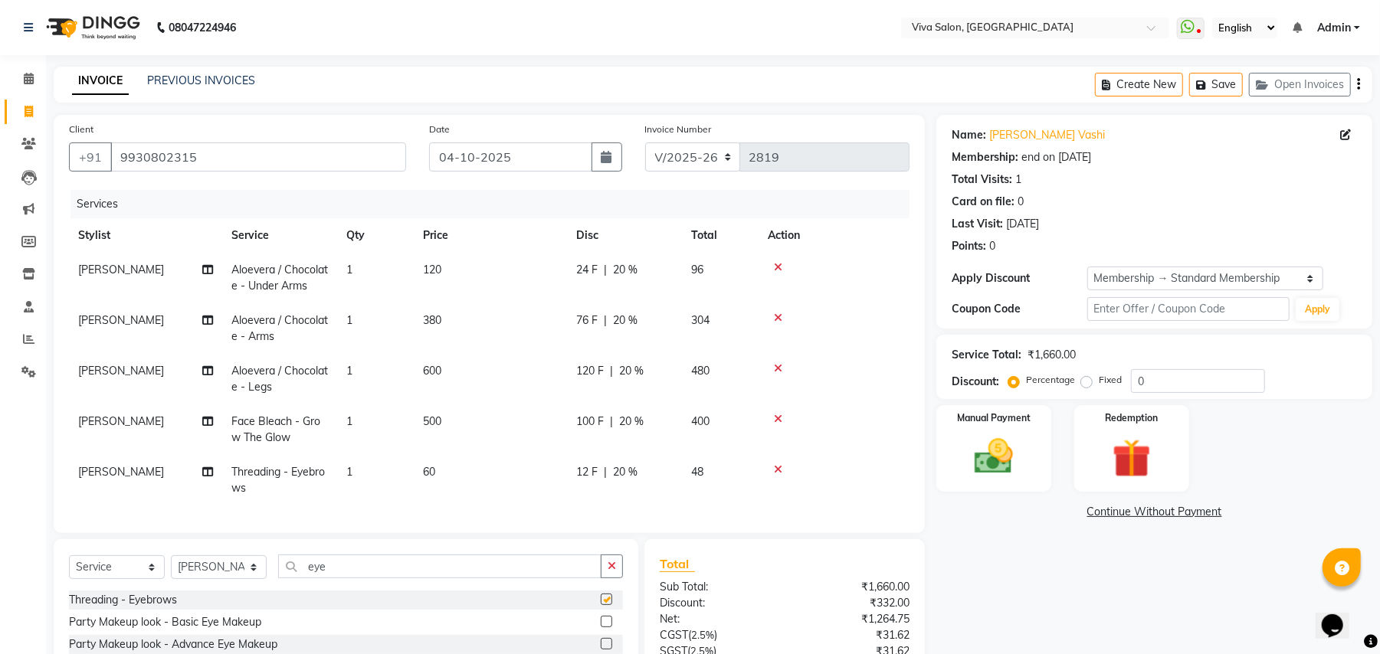
checkbox input "false"
click at [185, 475] on td "[PERSON_NAME]" at bounding box center [145, 480] width 153 height 51
click at [185, 475] on div "Services Stylist Service Qty Price Disc Total Action [PERSON_NAME] Aloevera / C…" at bounding box center [489, 354] width 841 height 328
select select "63723"
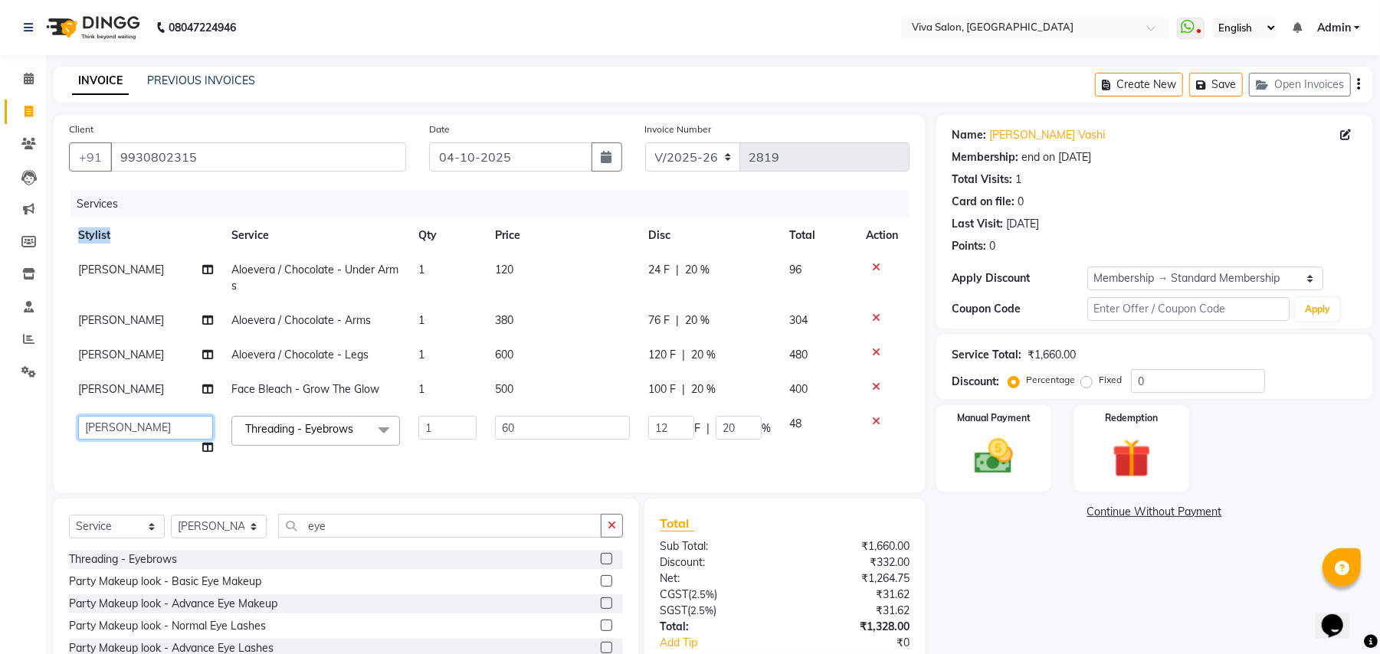
click at [192, 421] on select "[PERSON_NAME] [PERSON_NAME] Jidhnya [PERSON_NAME] lakhanavar [PERSON_NAME] sale…" at bounding box center [145, 428] width 135 height 24
select select "71505"
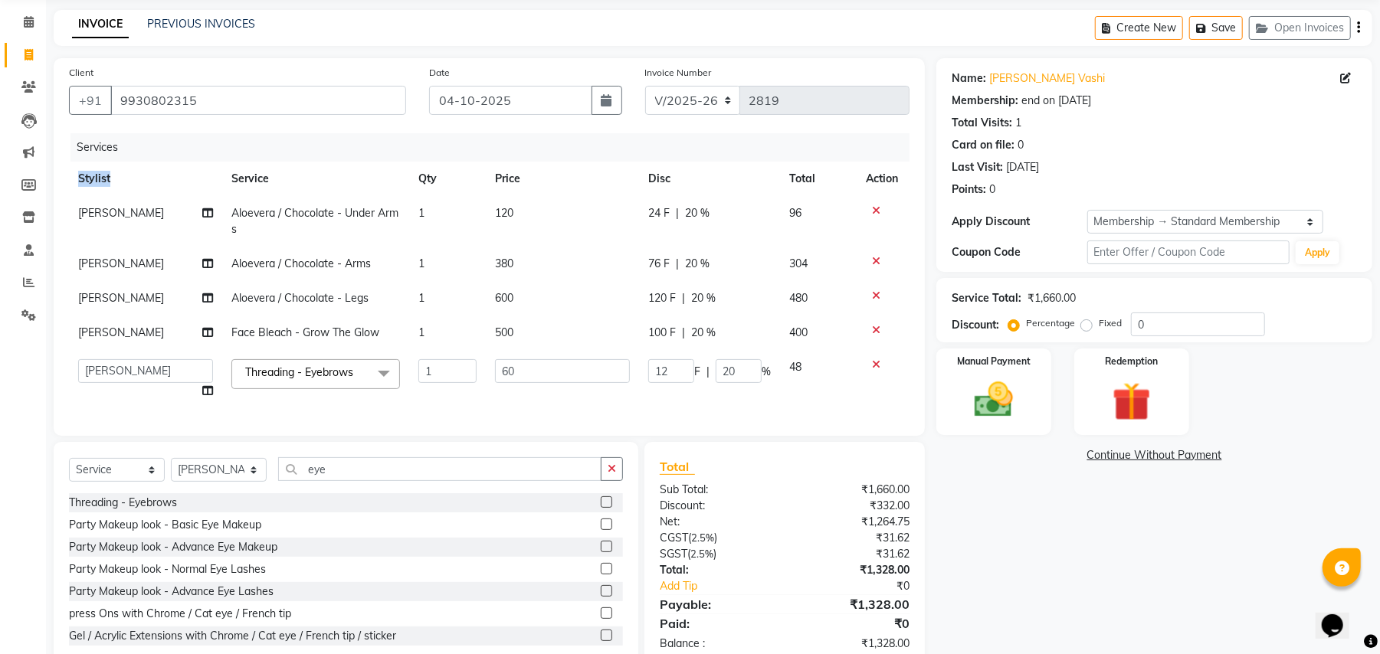
scroll to position [109, 0]
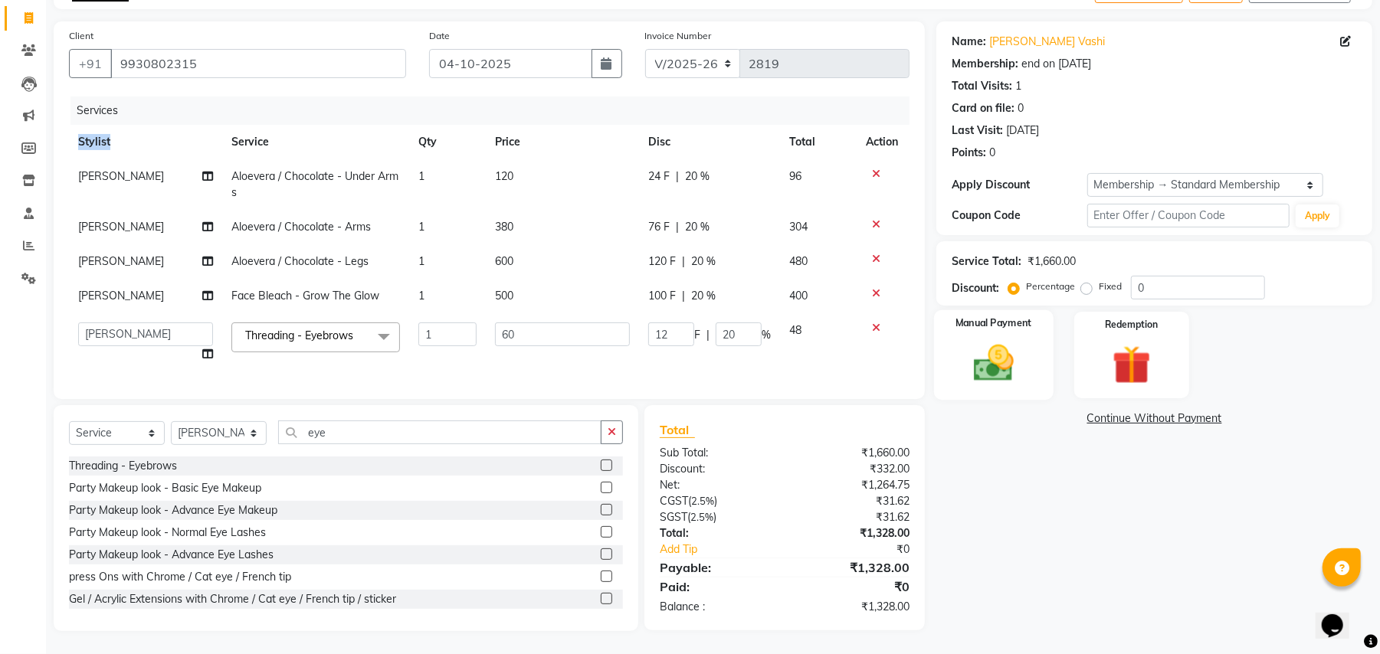
click at [979, 363] on img at bounding box center [994, 363] width 66 height 47
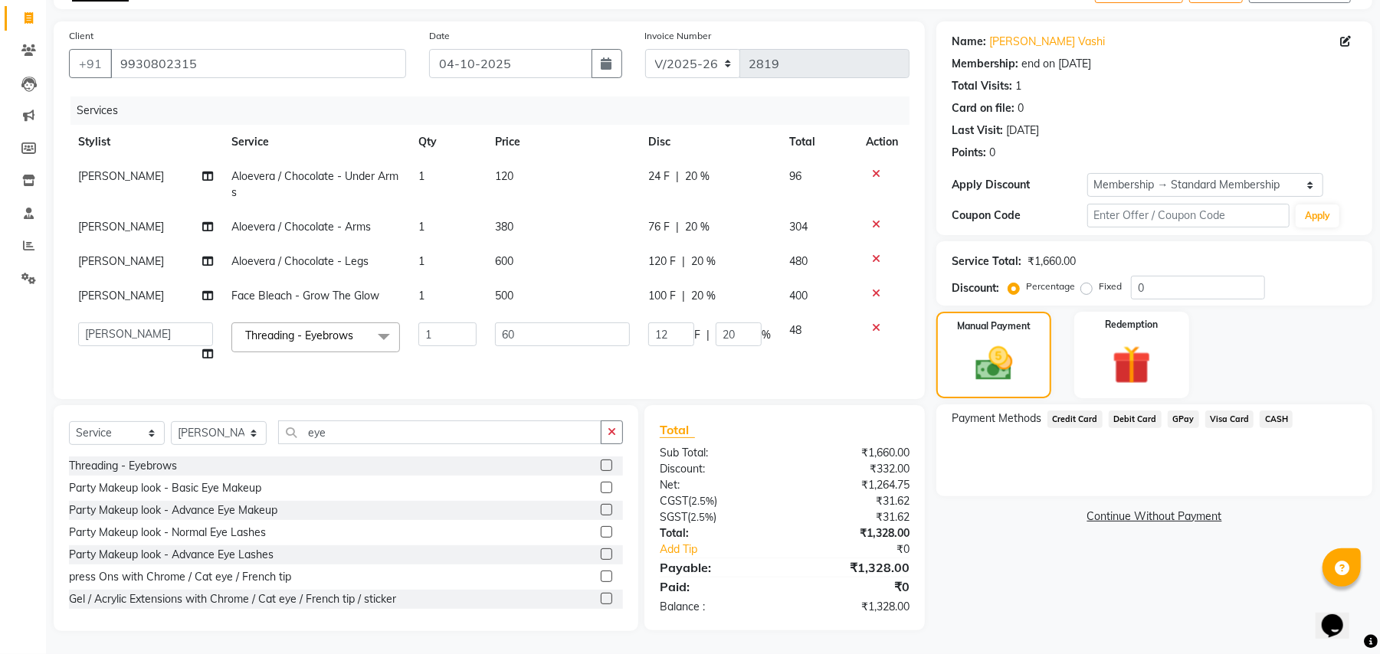
click at [1186, 411] on span "GPay" at bounding box center [1183, 420] width 31 height 18
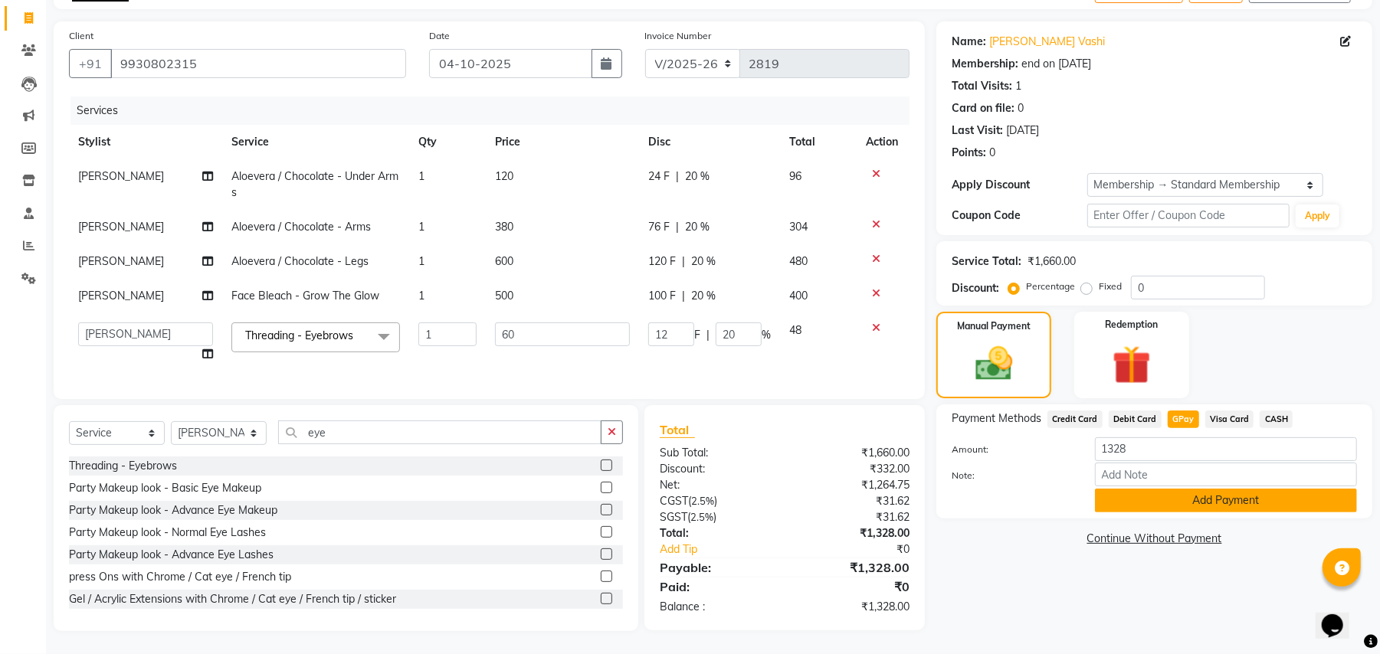
click at [1138, 490] on button "Add Payment" at bounding box center [1226, 501] width 262 height 24
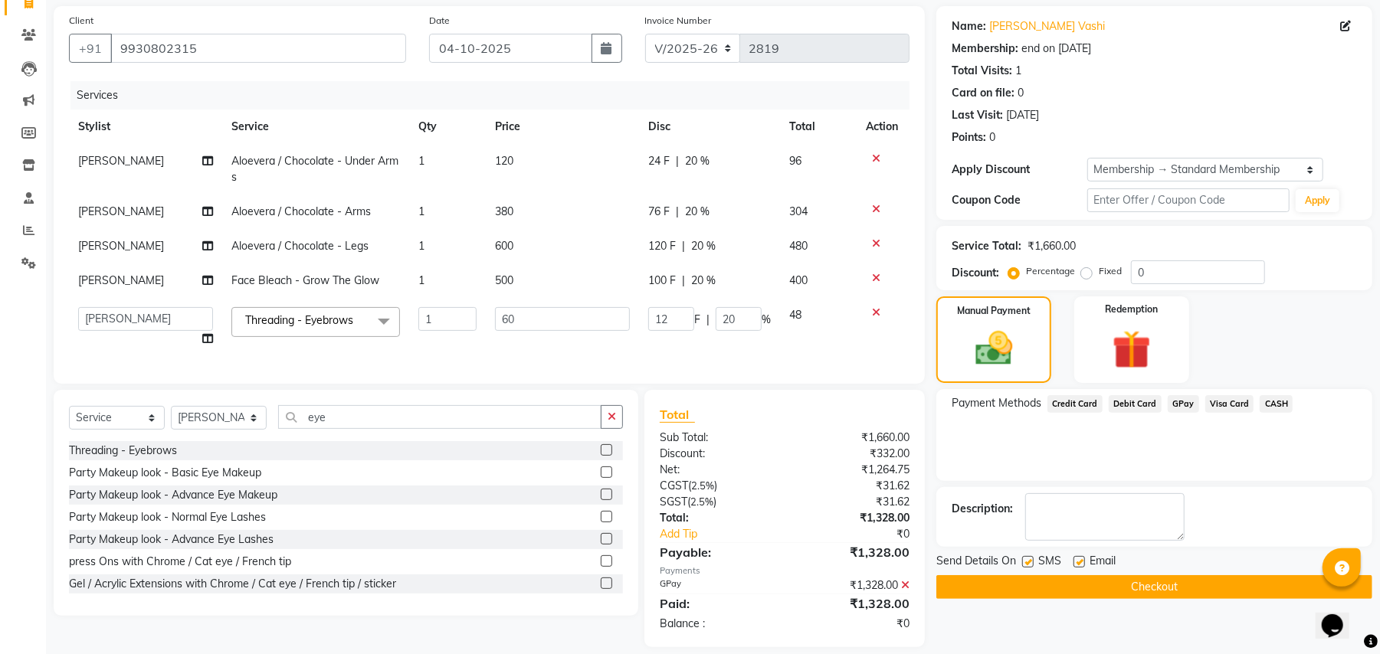
click at [1148, 592] on button "Checkout" at bounding box center [1154, 587] width 436 height 24
